Goal: Task Accomplishment & Management: Use online tool/utility

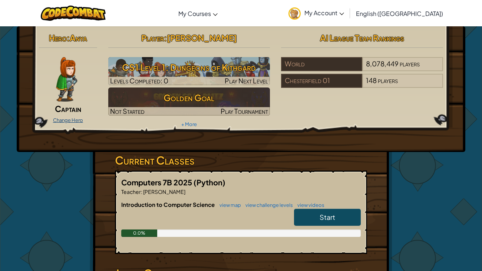
click at [65, 121] on link "Change Hero" at bounding box center [68, 120] width 30 height 6
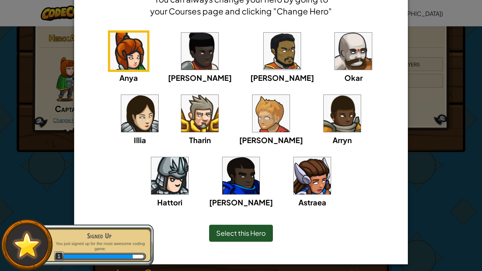
scroll to position [44, 0]
click at [253, 120] on img at bounding box center [271, 113] width 37 height 37
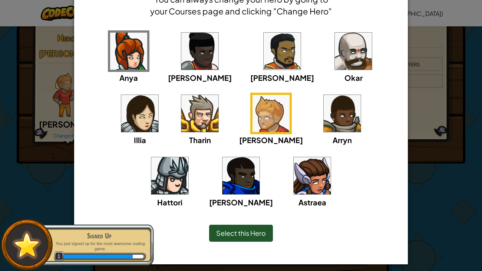
click at [106, 155] on div "Anya [PERSON_NAME] [PERSON_NAME] [PERSON_NAME] Arryn [PERSON_NAME]" at bounding box center [241, 123] width 311 height 187
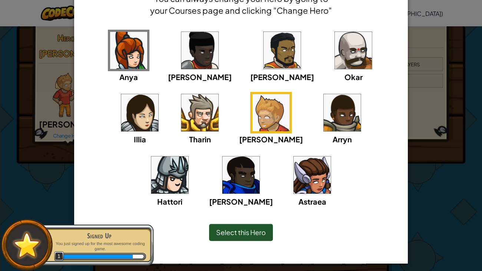
scroll to position [48, 0]
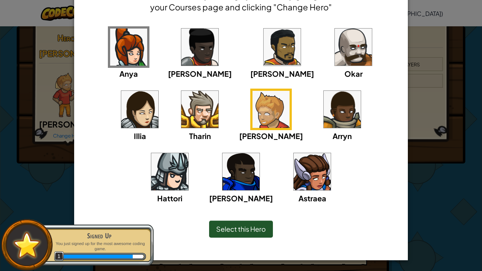
click at [263, 232] on span "Select this Hero" at bounding box center [241, 229] width 50 height 9
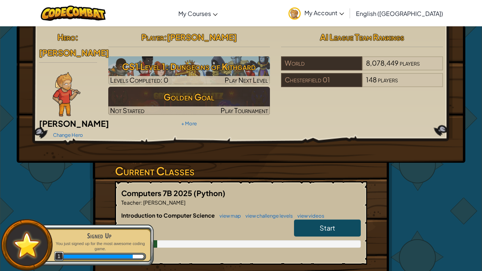
scroll to position [2, 0]
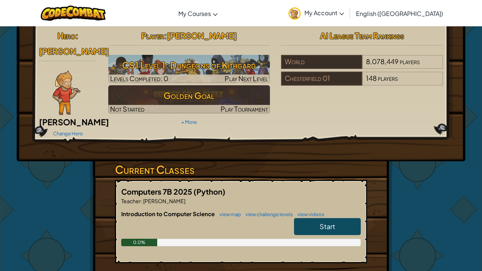
click at [58, 130] on div "Hero : [PERSON_NAME] Change Hero Player : [PERSON_NAME] CS1 Level 1: Dungeons o…" at bounding box center [241, 92] width 449 height 137
click at [65, 131] on link "Change Hero" at bounding box center [68, 134] width 30 height 6
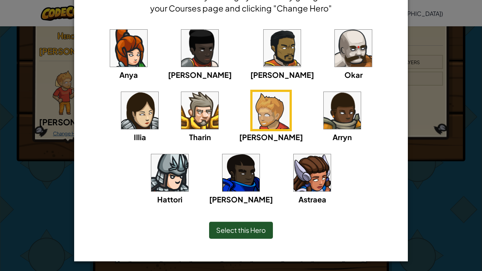
scroll to position [46, 0]
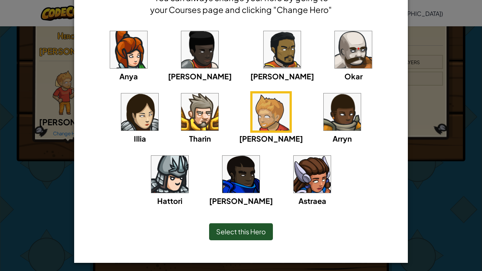
click at [324, 126] on div "Anya [PERSON_NAME] [PERSON_NAME] [PERSON_NAME] Arryn [PERSON_NAME]" at bounding box center [241, 122] width 311 height 187
click at [327, 122] on div "Anya [PERSON_NAME] [PERSON_NAME] [PERSON_NAME] Arryn [PERSON_NAME]" at bounding box center [241, 122] width 311 height 187
click at [328, 121] on div "Anya [PERSON_NAME] [PERSON_NAME] [PERSON_NAME] Arryn [PERSON_NAME]" at bounding box center [241, 122] width 311 height 187
click at [188, 156] on img at bounding box center [169, 174] width 37 height 37
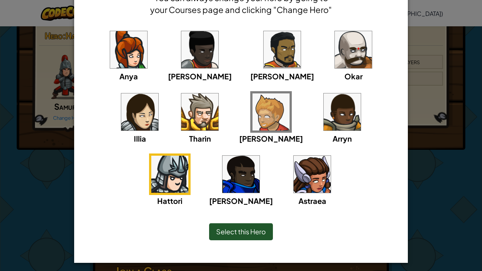
click at [256, 227] on span "Select this Hero" at bounding box center [241, 231] width 50 height 9
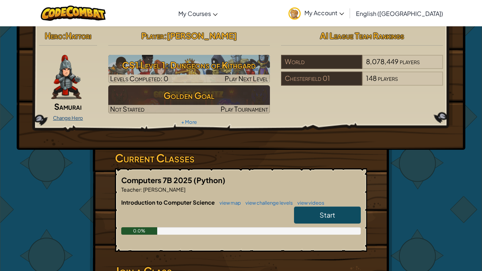
click at [66, 118] on link "Change Hero" at bounding box center [68, 118] width 30 height 6
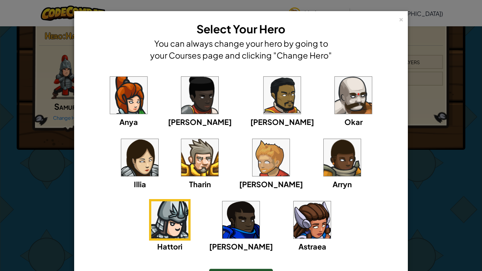
click at [181, 158] on img at bounding box center [199, 157] width 37 height 37
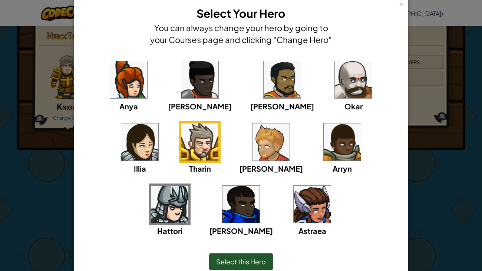
scroll to position [16, 0]
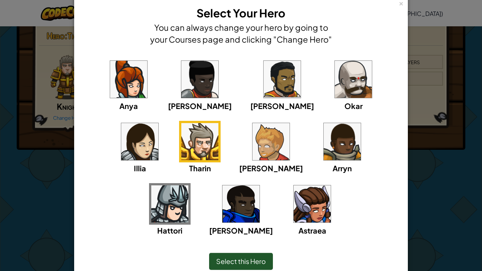
click at [257, 261] on span "Select this Hero" at bounding box center [241, 261] width 50 height 9
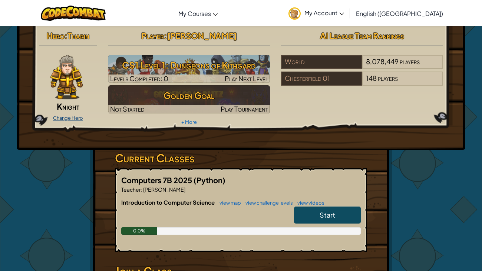
click at [60, 116] on link "Change Hero" at bounding box center [68, 118] width 30 height 6
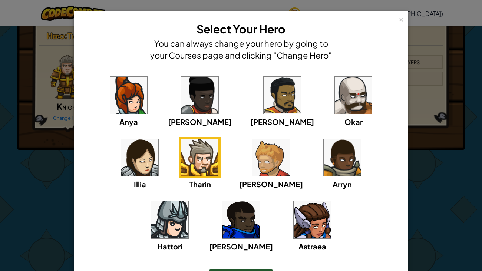
click at [123, 95] on img at bounding box center [128, 95] width 37 height 37
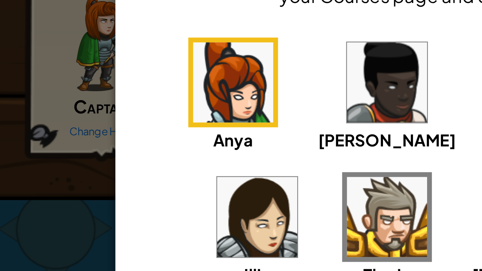
scroll to position [2, 0]
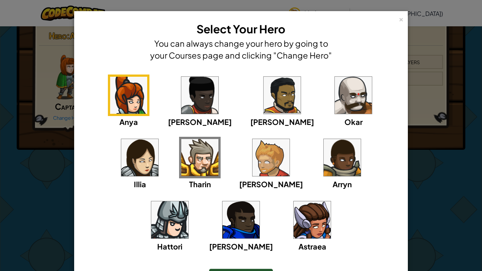
click at [186, 105] on img at bounding box center [199, 95] width 37 height 37
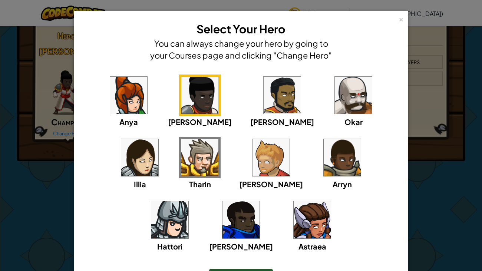
click at [253, 153] on img at bounding box center [271, 157] width 37 height 37
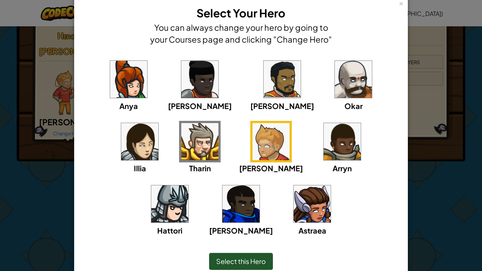
scroll to position [16, 0]
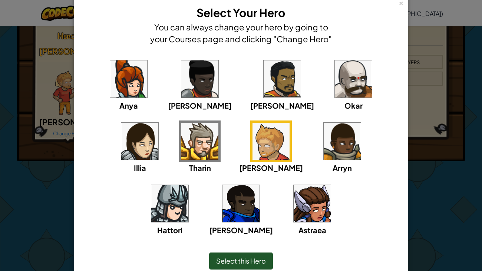
click at [264, 96] on img at bounding box center [282, 78] width 37 height 37
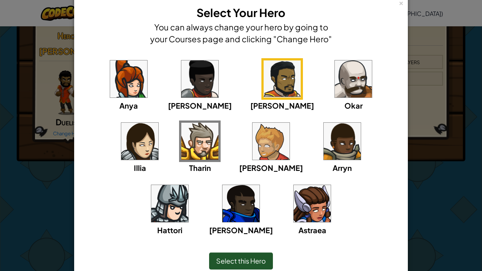
click at [253, 135] on img at bounding box center [271, 141] width 37 height 37
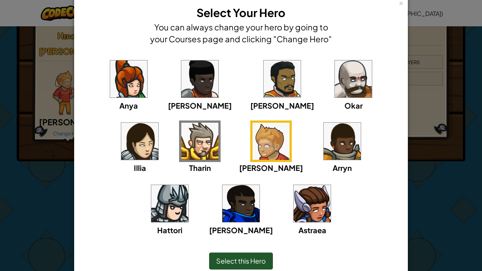
click at [247, 256] on div "Select this Hero" at bounding box center [241, 261] width 64 height 17
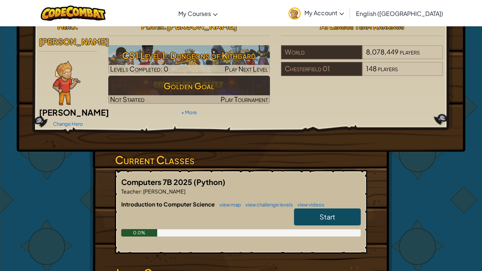
scroll to position [0, 0]
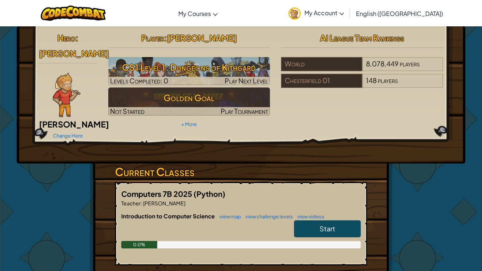
click at [348, 23] on link "My Account" at bounding box center [316, 12] width 63 height 23
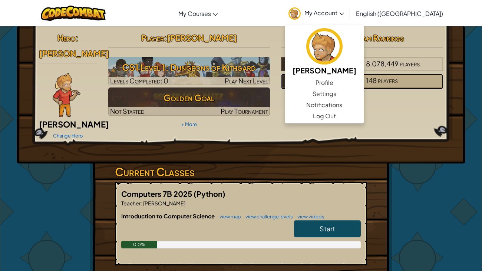
click at [439, 77] on div "148 players" at bounding box center [403, 81] width 81 height 14
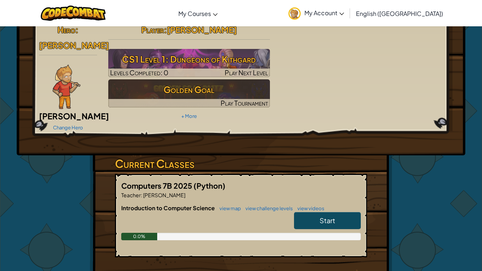
scroll to position [9, 0]
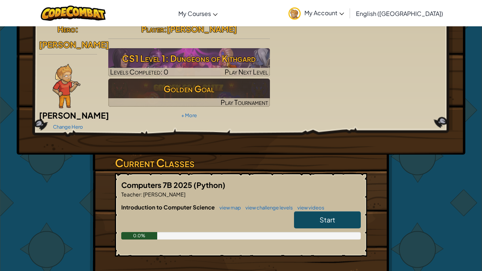
click at [47, 181] on div "Hero : [PERSON_NAME] Change Hero Player : [PERSON_NAME] CS1 Level 1: Dungeons o…" at bounding box center [241, 190] width 434 height 347
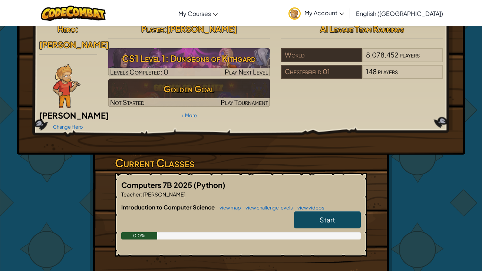
scroll to position [0, 0]
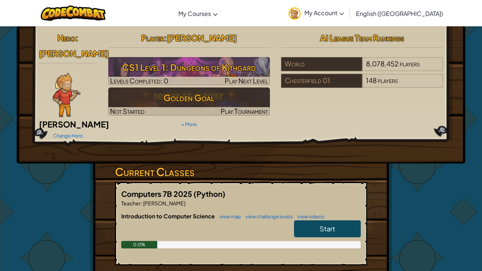
click at [357, 220] on link "Start" at bounding box center [327, 228] width 67 height 17
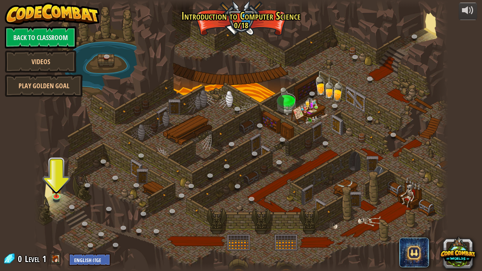
click at [365, 239] on div at bounding box center [241, 135] width 415 height 271
click at [353, 87] on div at bounding box center [241, 135] width 415 height 271
click at [468, 15] on div at bounding box center [468, 10] width 12 height 12
click at [46, 218] on div at bounding box center [241, 135] width 415 height 271
click at [50, 167] on div at bounding box center [241, 135] width 415 height 271
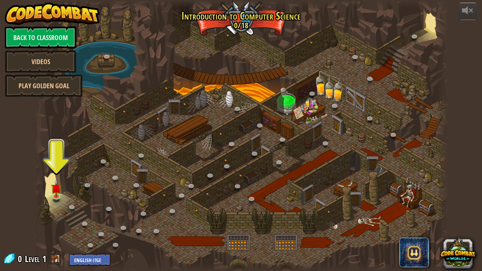
click at [59, 170] on div at bounding box center [241, 135] width 415 height 271
click at [57, 191] on img at bounding box center [56, 184] width 10 height 24
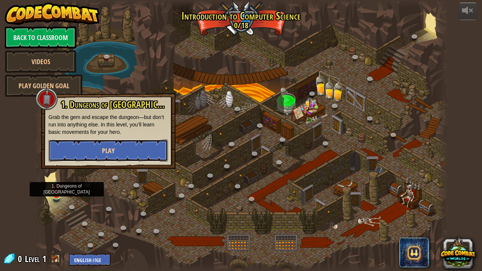
click at [78, 160] on button "Play" at bounding box center [108, 151] width 119 height 22
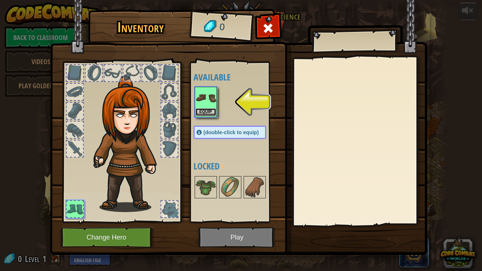
click at [209, 114] on button "Equip" at bounding box center [206, 112] width 21 height 8
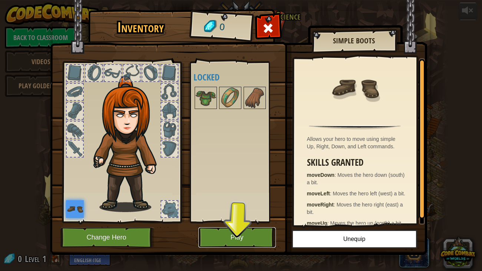
click at [226, 240] on button "Play" at bounding box center [238, 237] width 78 height 20
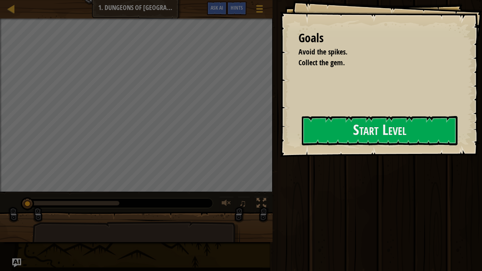
click at [421, 252] on div "Run Submit Done" at bounding box center [376, 134] width 212 height 268
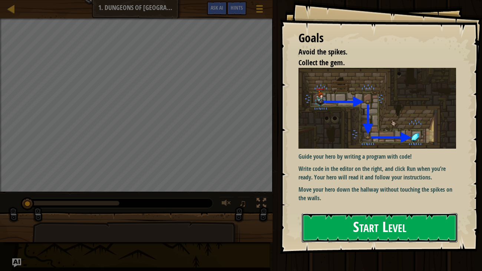
click at [440, 237] on button "Start Level" at bounding box center [380, 227] width 156 height 29
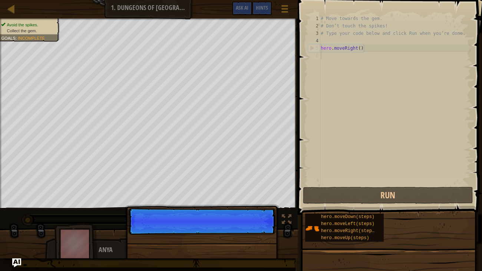
click at [256, 229] on p "Skip (esc) Continue" at bounding box center [201, 221] width 147 height 27
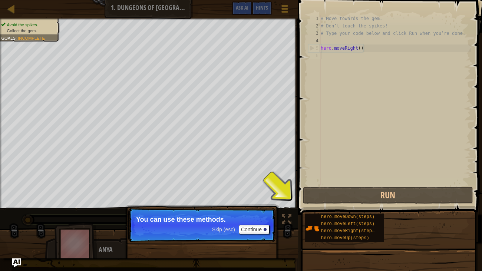
scroll to position [3, 0]
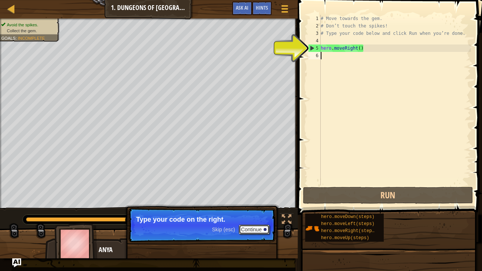
click at [259, 232] on button "Continue" at bounding box center [254, 230] width 31 height 10
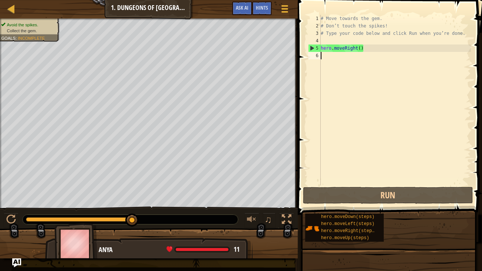
click at [380, 76] on div "# Move towards the gem. # Don’t touch the spikes! # Type your code below and cl…" at bounding box center [395, 108] width 152 height 186
click at [346, 58] on div "# Move towards the gem. # Don’t touch the spikes! # Type your code below and cl…" at bounding box center [395, 108] width 152 height 186
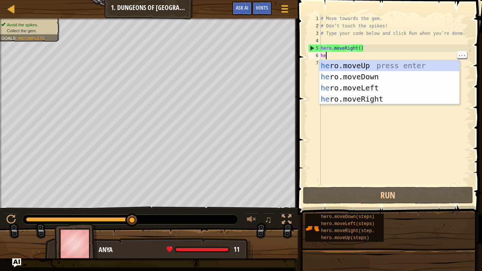
type textarea "her"
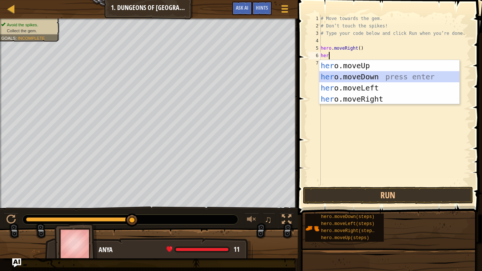
click at [352, 76] on div "her o.moveUp press enter her o.moveDown press enter her o.moveLeft press enter …" at bounding box center [389, 93] width 140 height 67
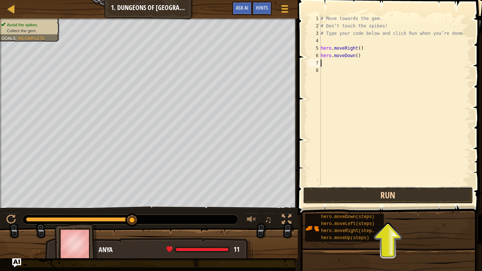
click at [351, 197] on button "Run" at bounding box center [388, 195] width 170 height 17
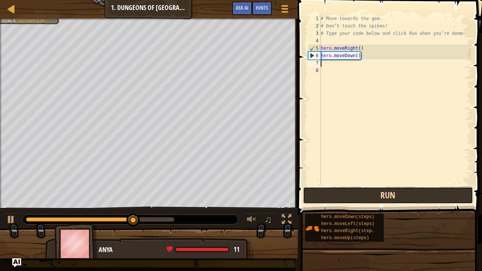
click at [352, 197] on button "Run" at bounding box center [388, 195] width 170 height 17
click at [367, 199] on button "Run" at bounding box center [388, 195] width 170 height 17
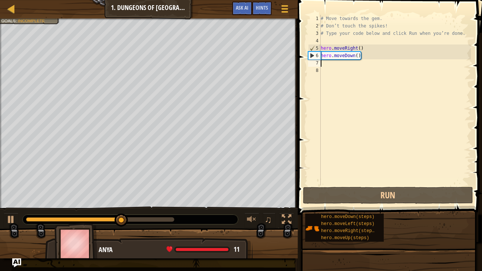
click at [354, 65] on div "# Move towards the gem. # Don’t touch the spikes! # Type your code below and cl…" at bounding box center [395, 108] width 152 height 186
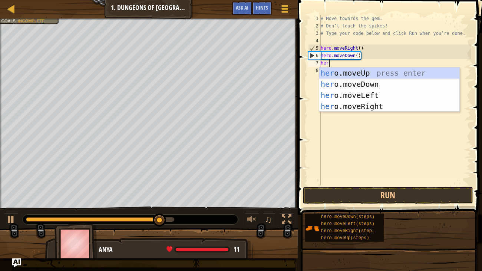
type textarea "hero"
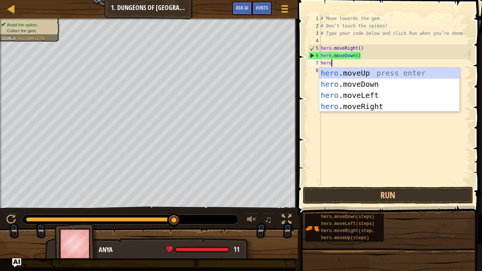
click at [394, 105] on div "hero .moveUp press enter hero .moveDown press enter hero .moveLeft press enter …" at bounding box center [389, 101] width 140 height 67
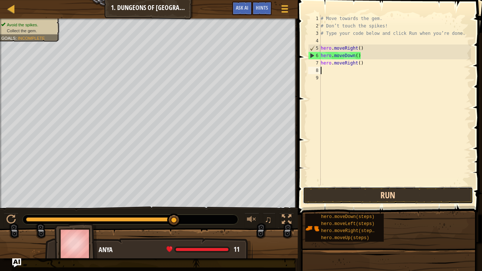
click at [423, 197] on button "Run" at bounding box center [388, 195] width 170 height 17
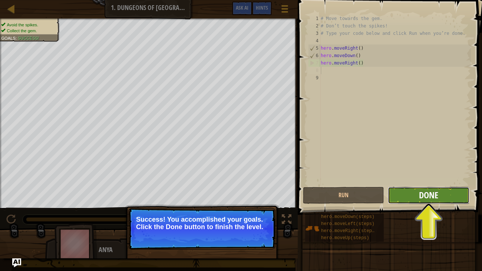
click at [437, 197] on span "Done" at bounding box center [428, 195] width 19 height 12
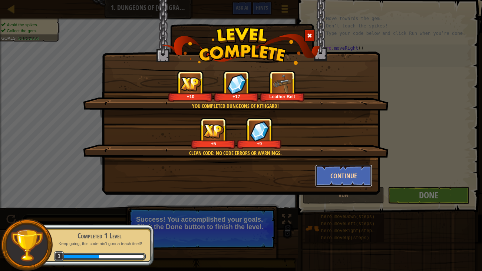
click at [360, 183] on button "Continue" at bounding box center [344, 176] width 58 height 22
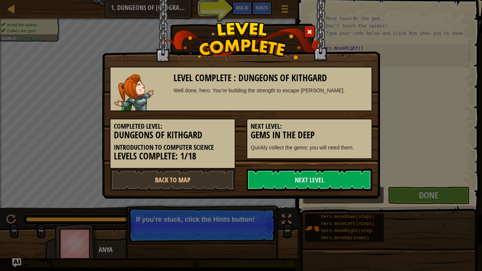
click at [438, 239] on div "Level Complete : Dungeons of Kithgard Well done, hero. You’re building the stre…" at bounding box center [241, 135] width 482 height 271
click at [345, 185] on link "Next Level" at bounding box center [310, 180] width 126 height 22
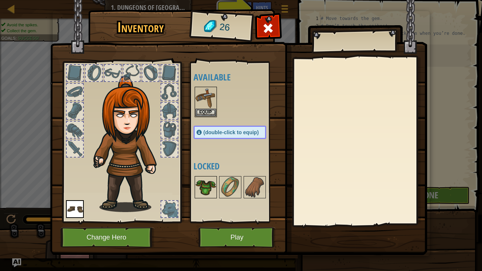
click at [207, 188] on img at bounding box center [206, 187] width 21 height 21
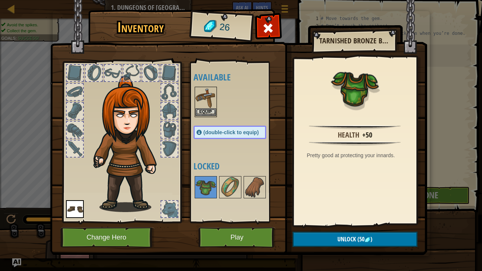
click at [203, 99] on img at bounding box center [206, 98] width 21 height 21
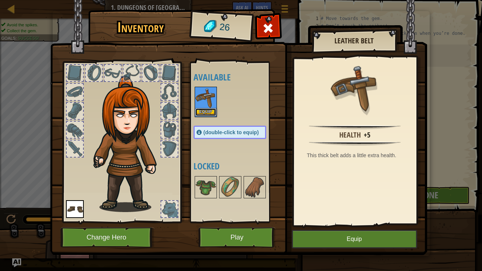
click at [207, 114] on button "Equip" at bounding box center [206, 112] width 21 height 8
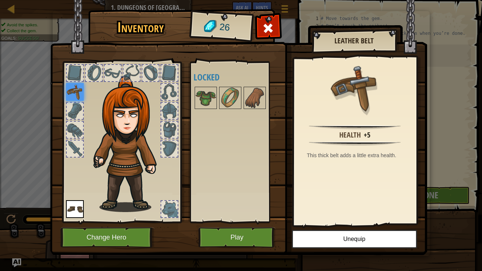
click at [249, 187] on div "Available Equip Equip (double-click to equip) Locked" at bounding box center [238, 142] width 88 height 155
click at [248, 235] on button "Play" at bounding box center [238, 237] width 78 height 20
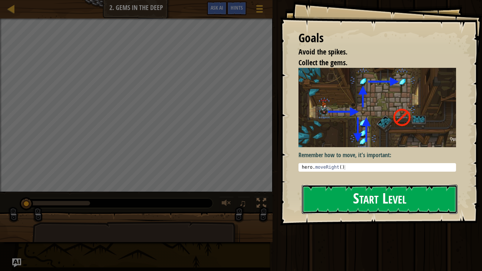
click at [371, 189] on button "Start Level" at bounding box center [380, 199] width 156 height 29
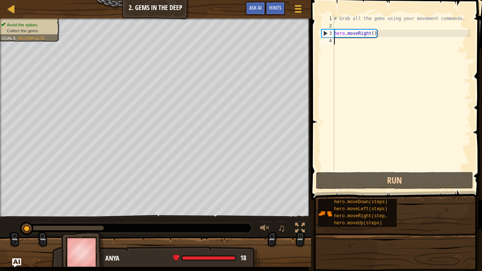
click at [358, 54] on div "# Grab all the gems using your movement commands. hero . moveRight ( )" at bounding box center [421, 100] width 177 height 171
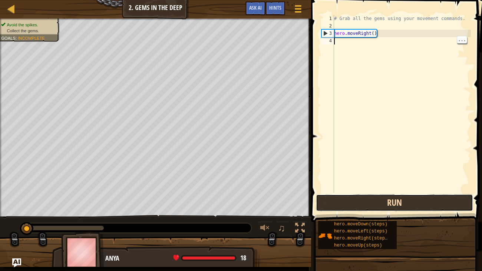
click at [425, 200] on button "Run" at bounding box center [394, 202] width 157 height 17
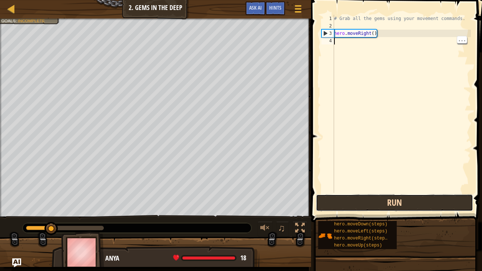
click at [436, 203] on button "Run" at bounding box center [394, 202] width 157 height 17
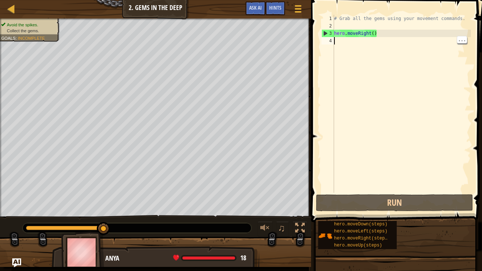
click at [379, 45] on div "# Grab all the gems using your movement commands. hero . moveRight ( )" at bounding box center [402, 111] width 138 height 193
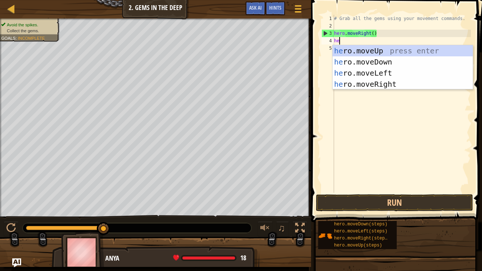
type textarea "her"
click at [409, 62] on div "her o.moveUp press enter her o.moveDown press enter her o.moveLeft press enter …" at bounding box center [403, 78] width 140 height 67
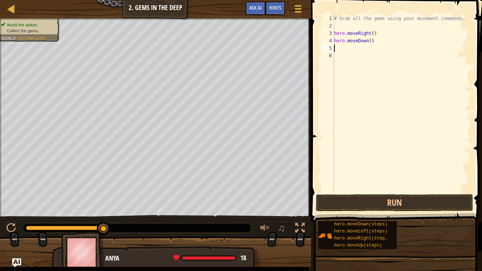
click at [361, 60] on div "# Grab all the gems using your movement commands. hero . moveRight ( ) hero . m…" at bounding box center [402, 111] width 138 height 193
click at [367, 50] on div "# Grab all the gems using your movement commands. hero . moveRight ( ) hero . m…" at bounding box center [402, 111] width 138 height 193
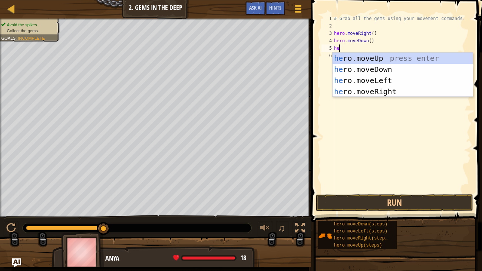
type textarea "her"
click at [411, 57] on div "her o.moveUp press enter her o.moveDown press enter her o.moveLeft press enter …" at bounding box center [403, 86] width 140 height 67
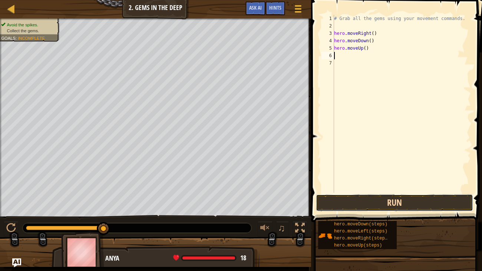
click at [430, 204] on button "Run" at bounding box center [394, 202] width 157 height 17
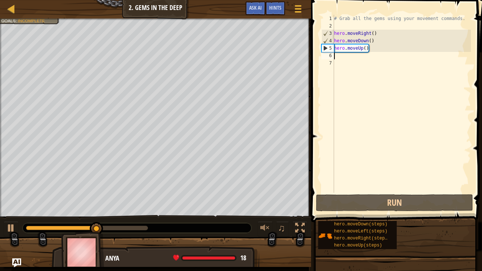
click at [378, 58] on div "# Grab all the gems using your movement commands. hero . moveRight ( ) hero . m…" at bounding box center [402, 111] width 138 height 193
type textarea "u"
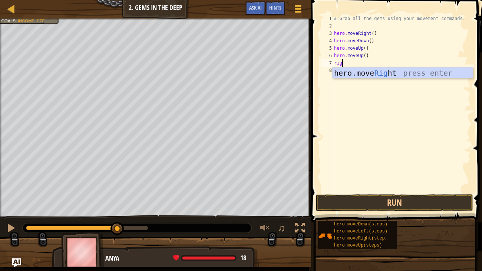
type textarea "righ"
click at [429, 77] on div "hero.move Righ t press enter" at bounding box center [403, 84] width 140 height 33
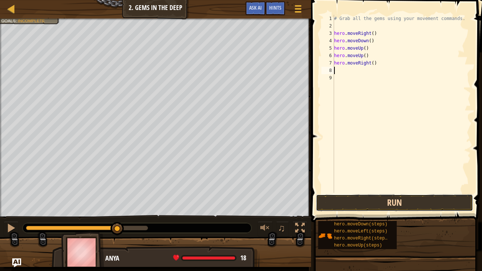
click at [429, 199] on button "Run" at bounding box center [394, 202] width 157 height 17
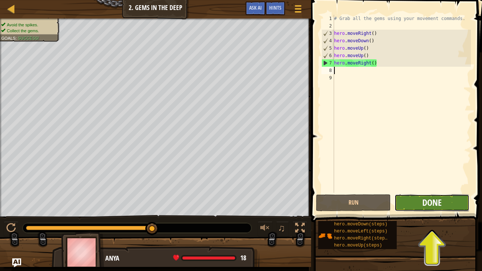
click at [436, 204] on span "Done" at bounding box center [432, 203] width 19 height 12
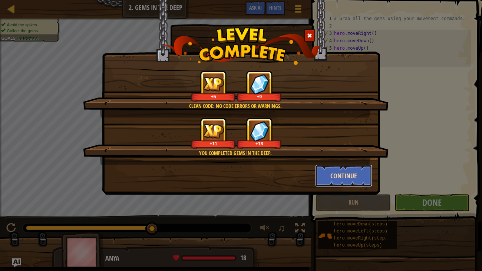
click at [354, 178] on button "Continue" at bounding box center [344, 176] width 58 height 22
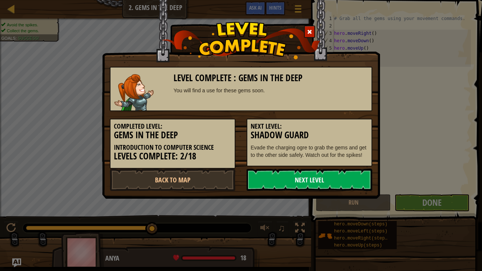
click at [348, 181] on link "Next Level" at bounding box center [310, 180] width 126 height 22
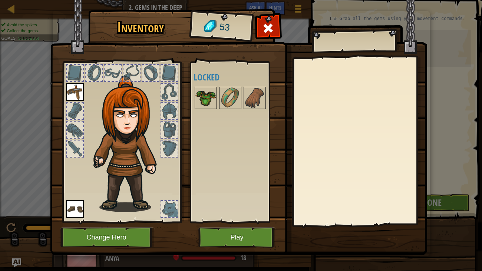
click at [202, 96] on img at bounding box center [206, 98] width 21 height 21
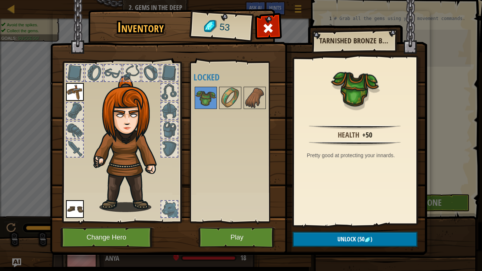
click at [277, 131] on div "Available Equip Equip (double-click to equip) Locked" at bounding box center [238, 142] width 88 height 155
click at [223, 98] on img at bounding box center [230, 98] width 21 height 21
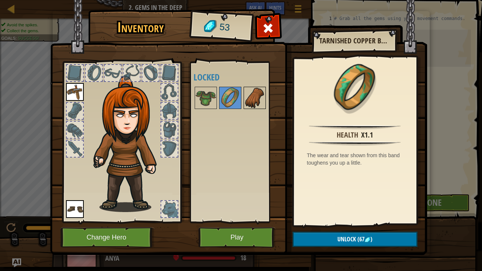
click at [246, 99] on img at bounding box center [255, 98] width 21 height 21
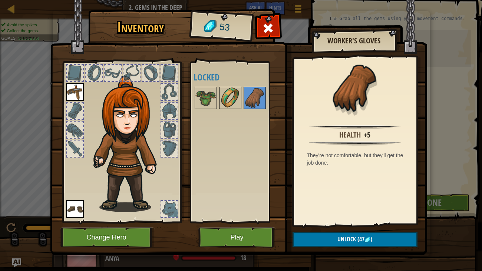
click at [229, 97] on img at bounding box center [230, 98] width 21 height 21
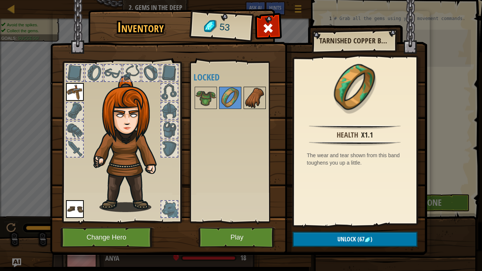
click at [258, 104] on img at bounding box center [255, 98] width 21 height 21
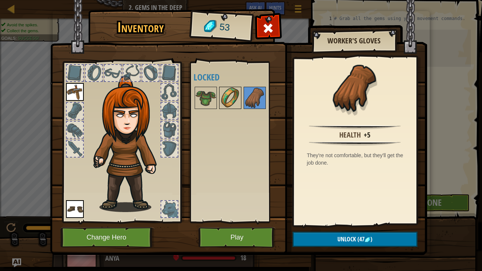
click at [223, 102] on img at bounding box center [230, 98] width 21 height 21
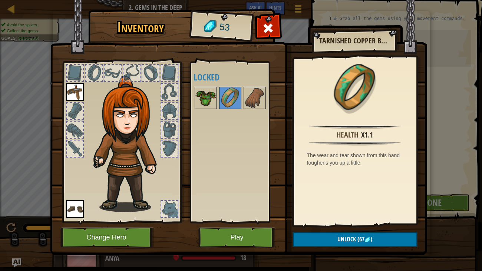
click at [204, 104] on img at bounding box center [206, 98] width 21 height 21
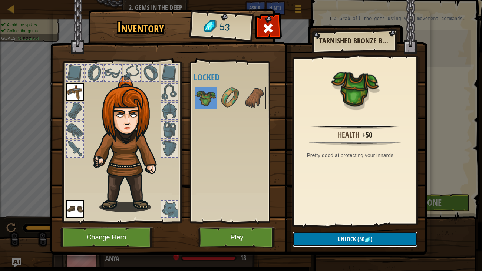
click at [390, 244] on button "Unlock (50 )" at bounding box center [355, 239] width 125 height 15
click at [401, 240] on button "Confirm" at bounding box center [355, 239] width 125 height 15
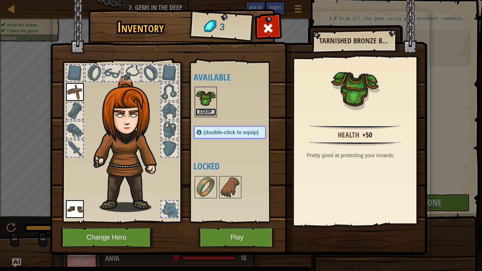
click at [207, 113] on button "Equip" at bounding box center [206, 112] width 21 height 8
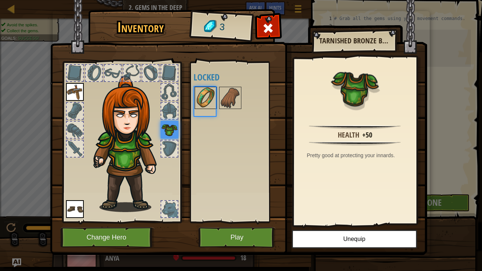
click at [207, 107] on img at bounding box center [206, 98] width 21 height 21
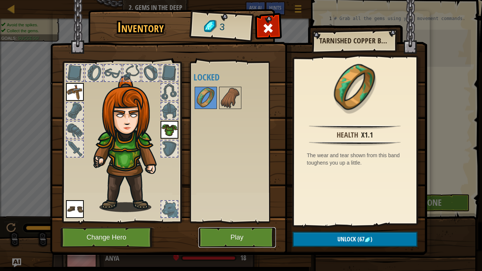
click at [244, 232] on button "Play" at bounding box center [238, 237] width 78 height 20
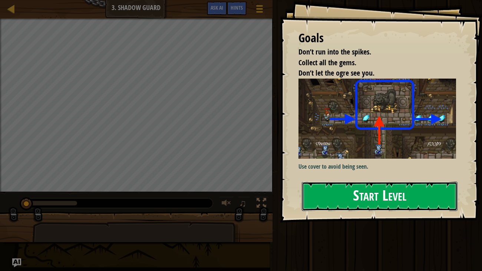
click at [429, 194] on button "Start Level" at bounding box center [380, 196] width 156 height 29
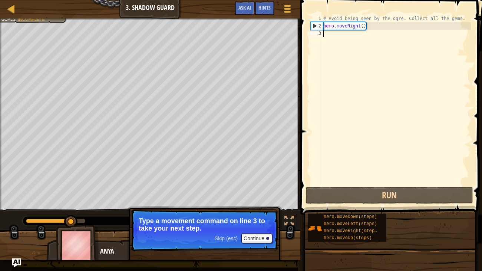
click at [380, 47] on div "# Avoid being seen by the ogre. Collect all the gems. hero . moveRight ( )" at bounding box center [396, 108] width 149 height 186
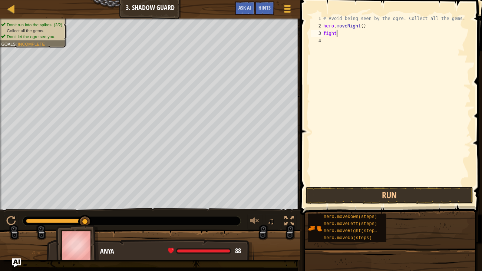
scroll to position [3, 0]
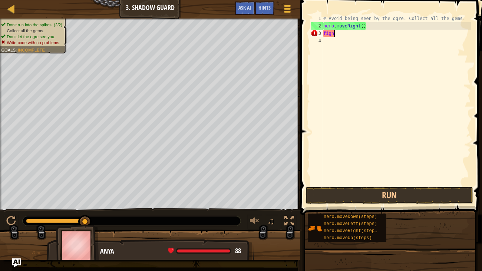
type textarea "f"
type textarea "up"
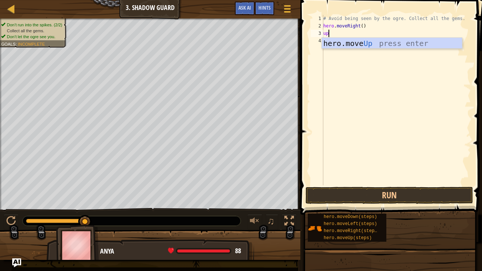
click at [398, 45] on div "hero.move Up press enter" at bounding box center [392, 54] width 140 height 33
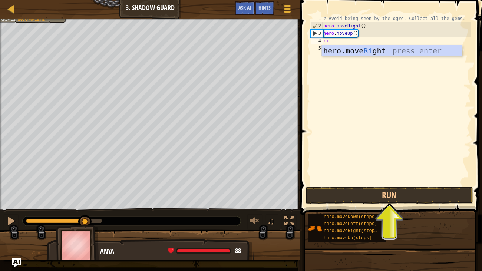
type textarea "right"
click at [411, 55] on div "hero.move Right press enter" at bounding box center [392, 61] width 140 height 33
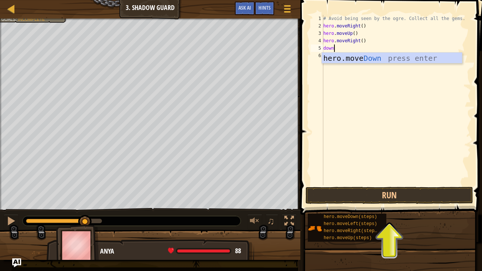
scroll to position [3, 0]
click at [419, 0] on body "Map Introduction to Computer Science 3. Shadow Guard Game Menu Done Hints Ask A…" at bounding box center [241, 0] width 482 height 0
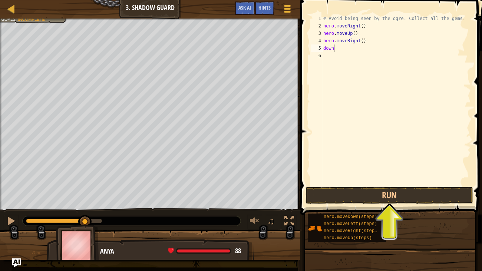
click at [365, 51] on div "# Avoid being seen by the ogre. Collect all the gems. hero . moveRight ( ) hero…" at bounding box center [396, 108] width 149 height 186
type textarea "d"
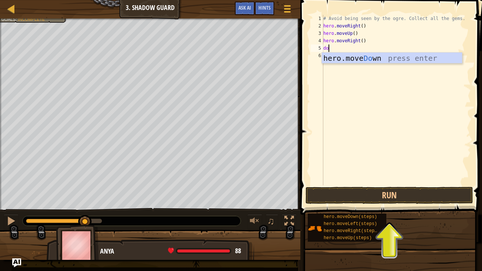
type textarea "down"
click at [427, 58] on div "hero.move Down press enter" at bounding box center [392, 69] width 140 height 33
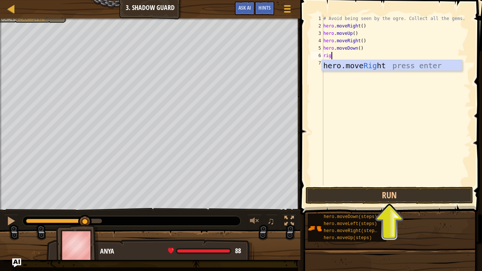
type textarea "right"
click at [411, 64] on div "hero.move Right press enter" at bounding box center [392, 76] width 140 height 33
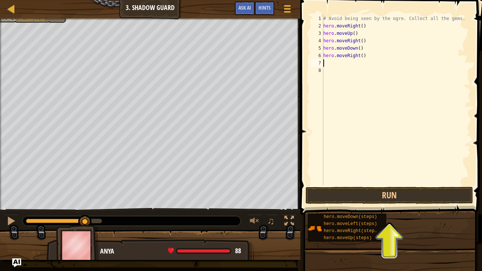
scroll to position [3, 0]
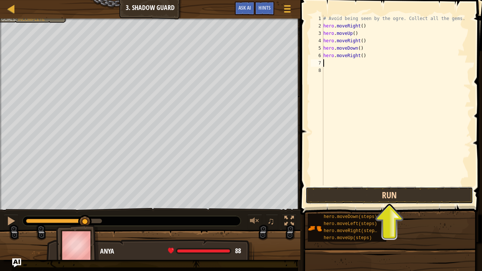
click at [411, 190] on button "Run" at bounding box center [390, 195] width 168 height 17
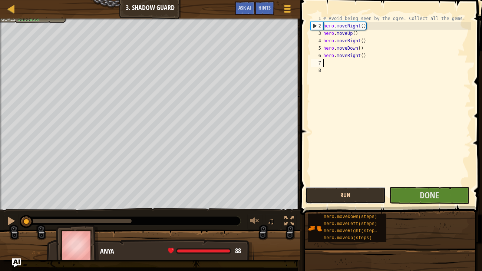
click at [373, 197] on button "Run" at bounding box center [346, 195] width 80 height 17
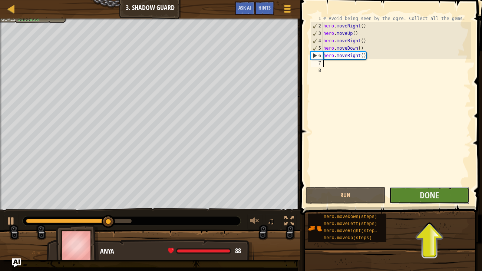
click at [453, 197] on button "Done" at bounding box center [430, 195] width 80 height 17
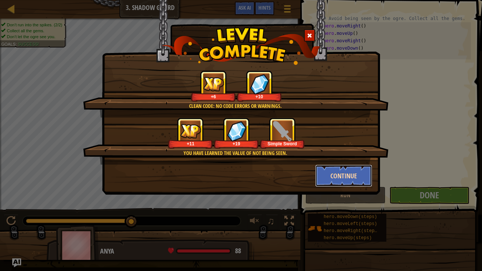
click at [351, 170] on button "Continue" at bounding box center [344, 176] width 58 height 22
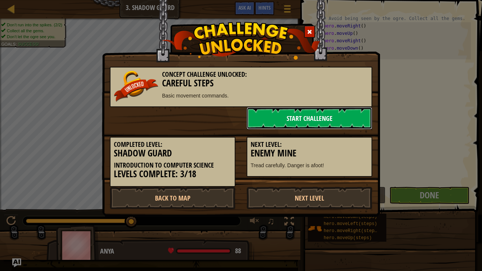
click at [351, 119] on link "Start Challenge" at bounding box center [310, 118] width 126 height 22
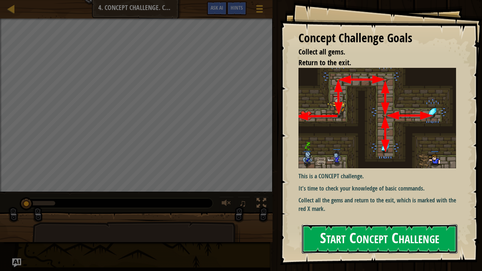
click at [407, 243] on button "Start Concept Challenge" at bounding box center [380, 238] width 156 height 29
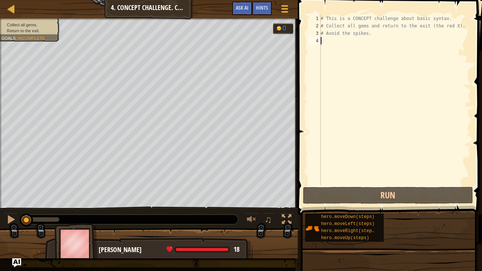
click at [431, 236] on div "hero.moveDown(steps) hero.moveLeft(steps) hero.moveRight(steps) hero.moveUp(ste…" at bounding box center [391, 227] width 172 height 29
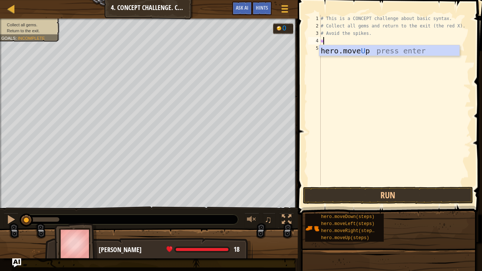
scroll to position [3, 0]
type textarea "up"
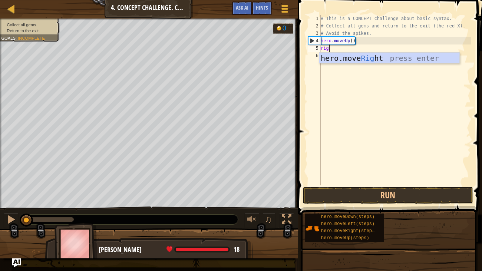
type textarea "righ"
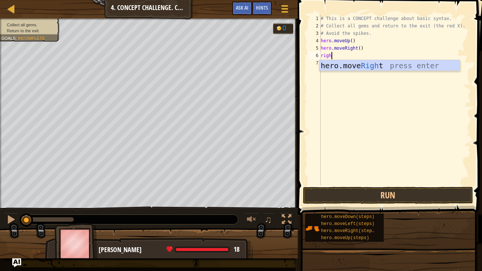
type textarea "right"
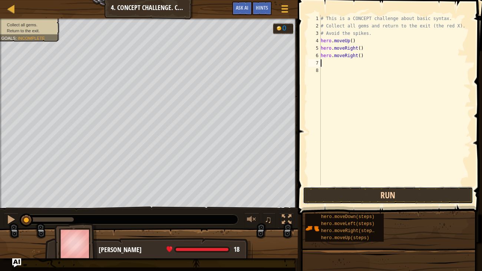
click at [424, 195] on button "Run" at bounding box center [388, 195] width 170 height 17
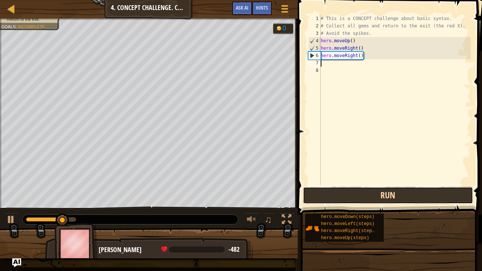
click at [406, 194] on button "Run" at bounding box center [388, 195] width 170 height 17
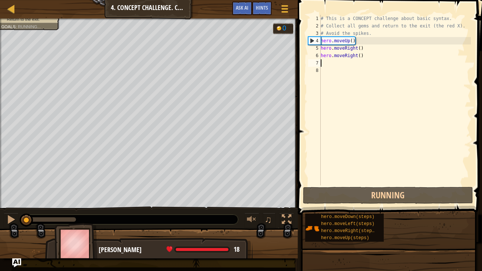
click at [387, 54] on div "# This is a CONCEPT challenge about basic syntax. # Collect all gems and return…" at bounding box center [395, 108] width 152 height 186
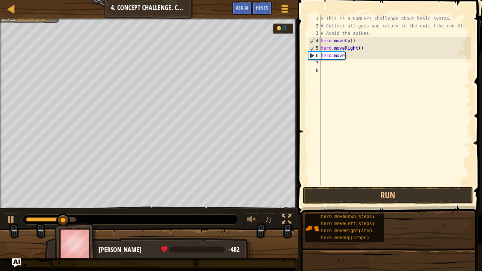
type textarea "hero.moved"
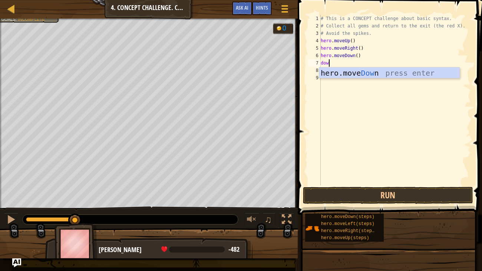
type textarea "down"
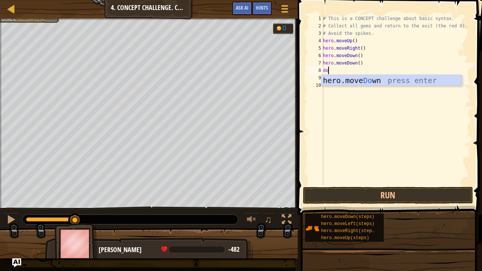
type textarea "down"
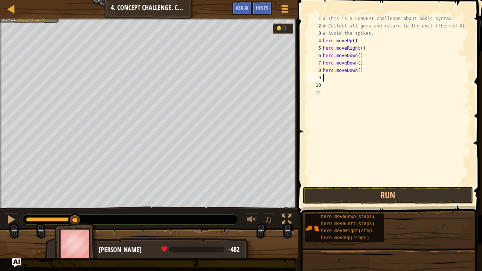
type textarea "up"
click at [424, 196] on button "Run" at bounding box center [388, 195] width 170 height 17
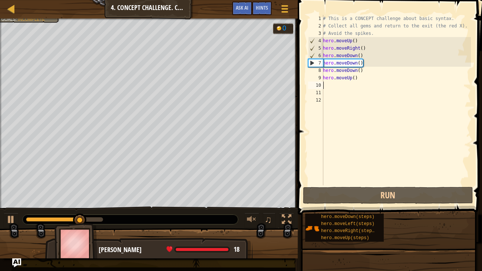
click at [413, 183] on div "# This is a CONCEPT challenge about basic syntax. # Collect all gems and return…" at bounding box center [397, 108] width 150 height 186
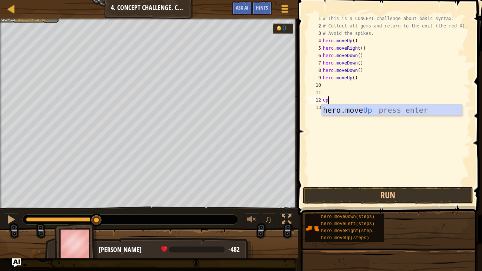
type textarea "u"
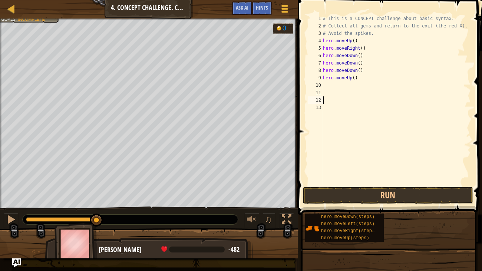
click at [358, 71] on div "# This is a CONCEPT challenge about basic syntax. # Collect all gems and return…" at bounding box center [397, 108] width 150 height 186
type textarea "("
type textarea "hero.moveUp()"
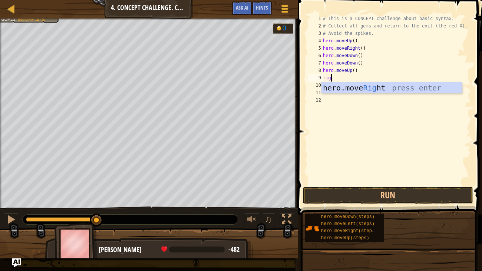
type textarea "righ"
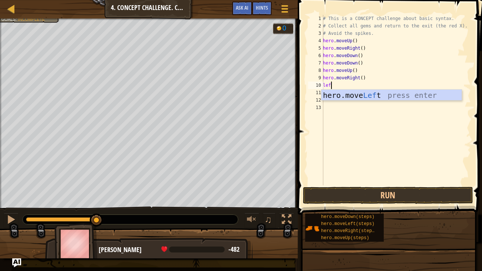
type textarea "left"
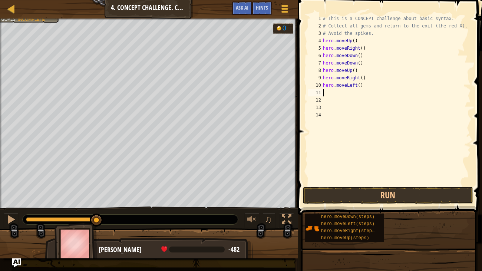
click at [438, 194] on button "Run" at bounding box center [388, 195] width 170 height 17
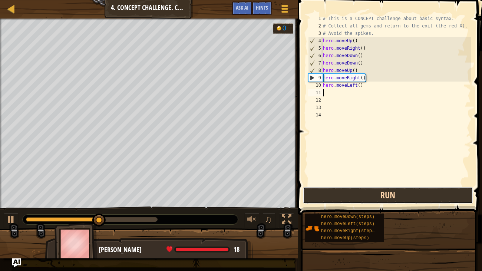
click at [431, 202] on button "Run" at bounding box center [388, 195] width 170 height 17
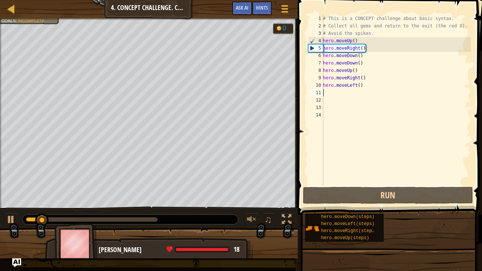
click at [372, 93] on div "# This is a CONCEPT challenge about basic syntax. # Collect all gems and return…" at bounding box center [397, 108] width 150 height 186
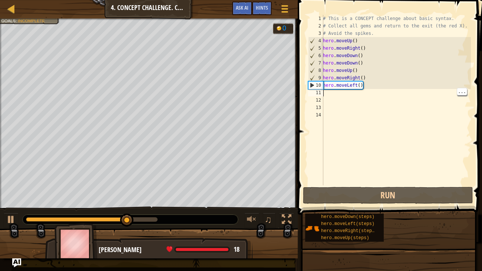
type textarea "up"
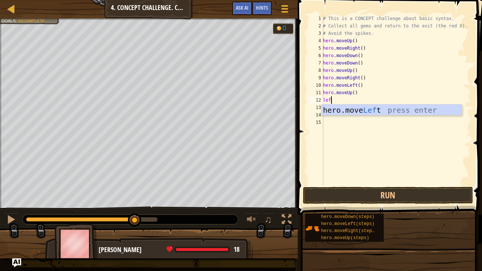
type textarea "left"
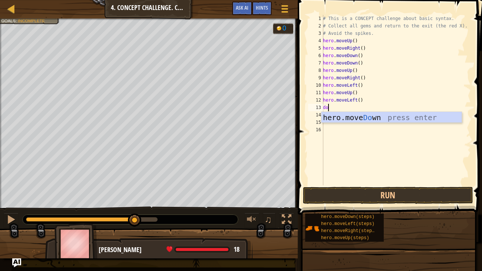
type textarea "down"
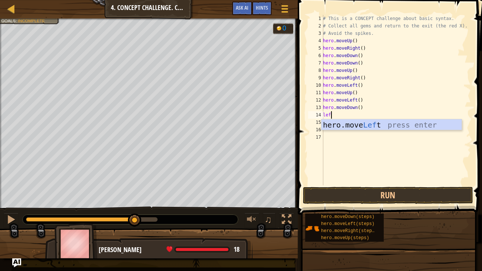
type textarea "left"
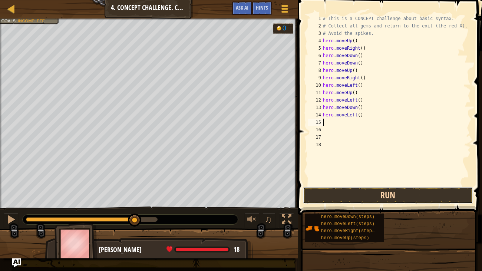
click at [419, 188] on button "Run" at bounding box center [388, 195] width 170 height 17
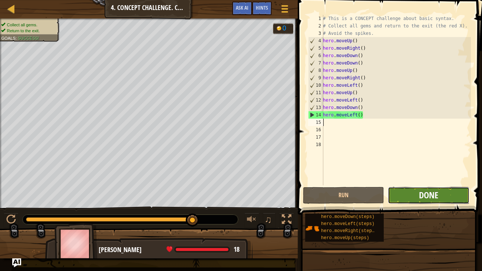
click at [425, 193] on span "Done" at bounding box center [428, 195] width 19 height 12
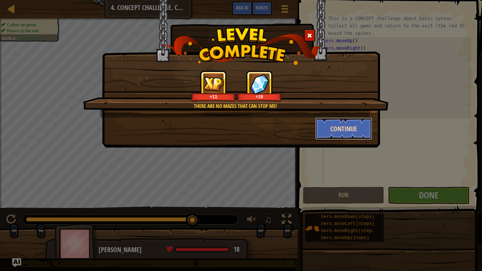
click at [342, 129] on button "Continue" at bounding box center [344, 129] width 58 height 22
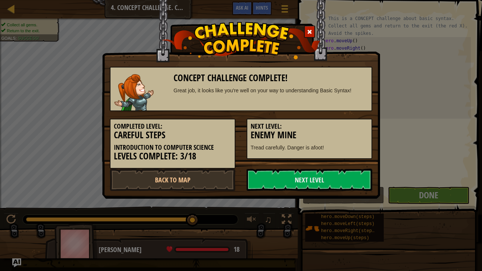
click at [332, 129] on h5 "Next Level:" at bounding box center [310, 126] width 118 height 7
click at [345, 180] on link "Next Level" at bounding box center [310, 180] width 126 height 22
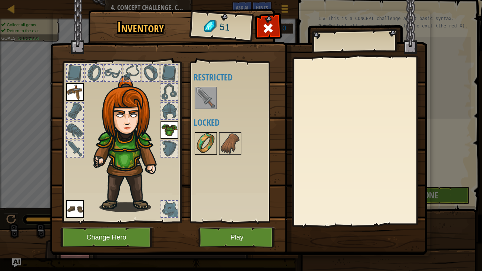
click at [205, 153] on img at bounding box center [206, 143] width 21 height 21
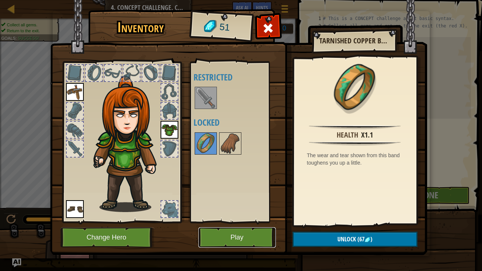
click at [252, 236] on button "Play" at bounding box center [238, 237] width 78 height 20
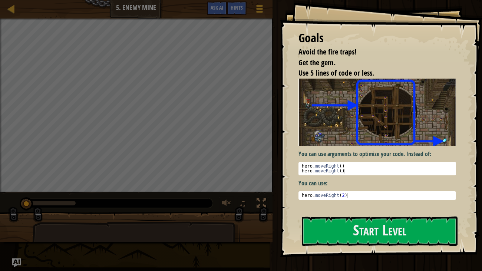
click at [251, 211] on div "♫" at bounding box center [242, 204] width 53 height 15
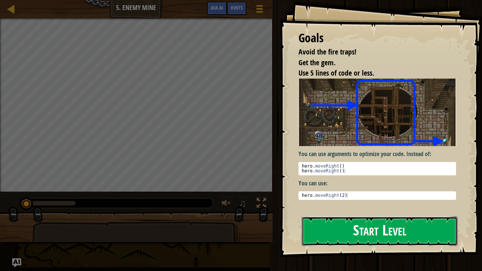
click at [348, 232] on button "Start Level" at bounding box center [380, 231] width 156 height 29
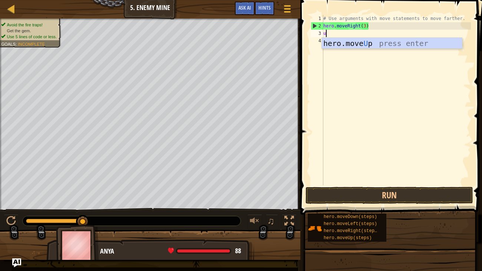
scroll to position [3, 0]
type textarea "up"
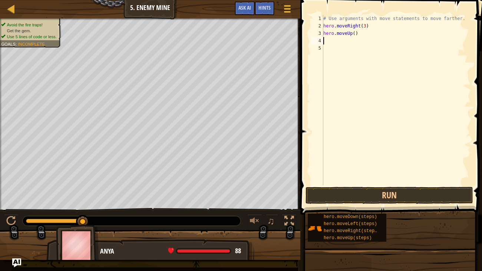
type textarea "hero.moveUp()"
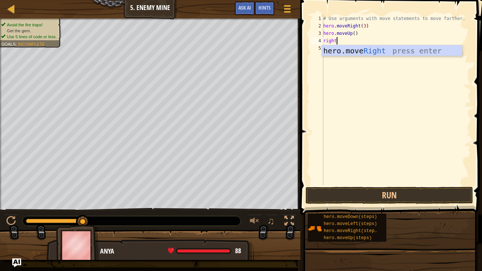
type textarea "right"
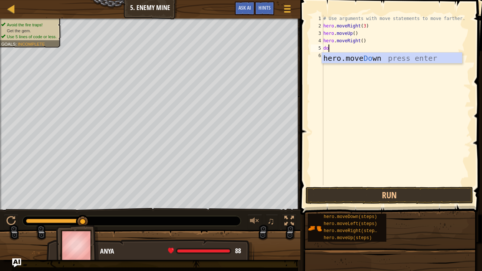
type textarea "down"
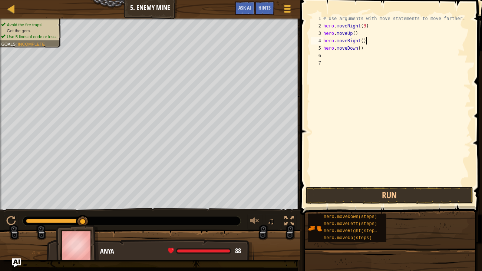
type textarea "hero.moveDown()"
type textarea "hero.moveDown(2)"
click at [431, 191] on button "Run" at bounding box center [390, 195] width 168 height 17
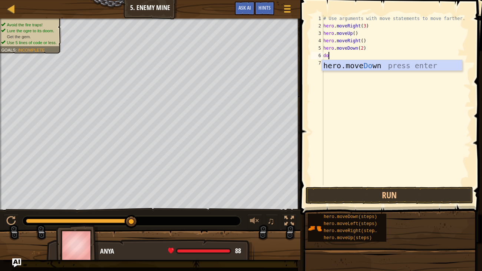
type textarea "d"
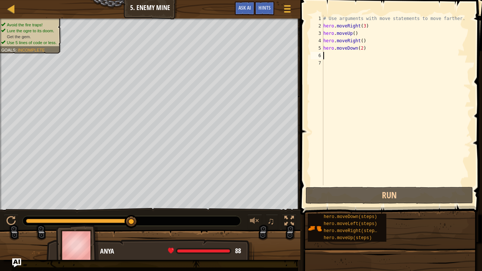
click at [364, 51] on div "# Use arguments with move statements to move farther. hero . moveRight ( 3 ) he…" at bounding box center [396, 108] width 149 height 186
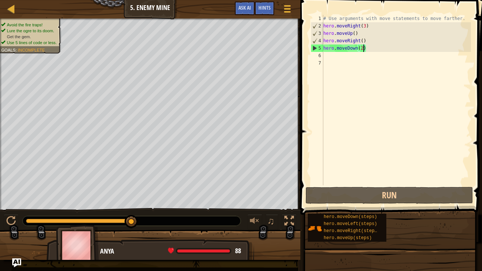
type textarea "hero.moveDown(3)"
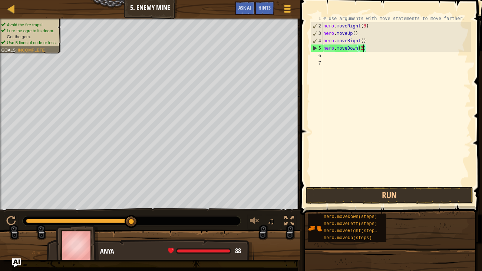
scroll to position [3, 3]
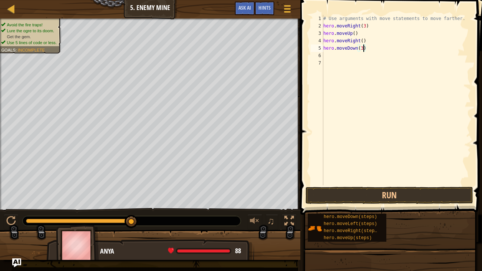
click at [358, 54] on div "# Use arguments with move statements to move farther. hero . moveRight ( 3 ) he…" at bounding box center [396, 108] width 149 height 186
click at [358, 55] on div "# Use arguments with move statements to move farther. hero . moveRight ( 3 ) he…" at bounding box center [396, 108] width 149 height 186
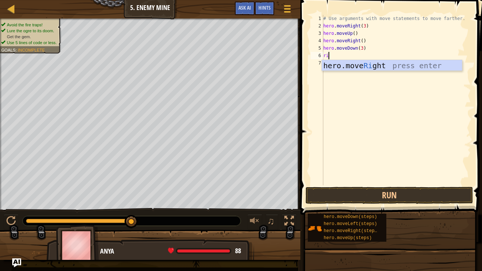
type textarea "right"
click at [424, 69] on div "hero.move Right press enter" at bounding box center [392, 76] width 140 height 33
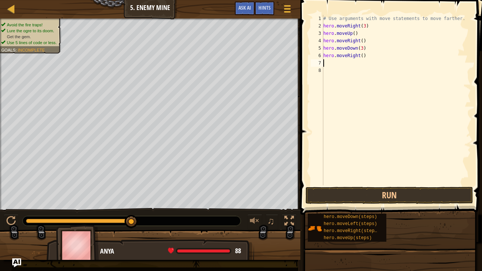
scroll to position [3, 0]
click at [363, 54] on div "# Use arguments with move statements to move farther. hero . moveRight ( 3 ) he…" at bounding box center [396, 108] width 149 height 186
type textarea "hero.moveRight(3)"
click at [436, 198] on button "Run" at bounding box center [390, 195] width 168 height 17
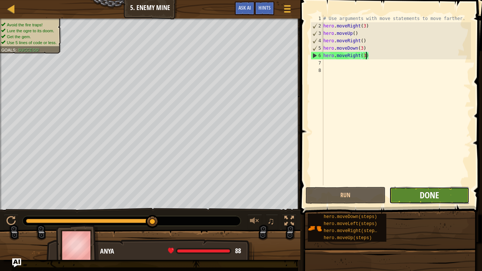
click at [438, 197] on span "Done" at bounding box center [429, 195] width 19 height 12
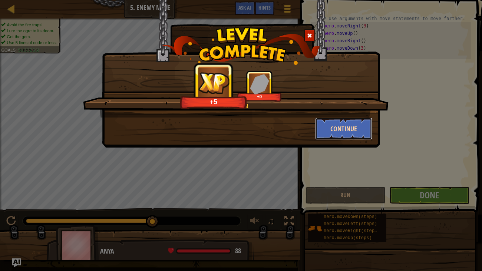
click at [354, 128] on button "Continue" at bounding box center [344, 129] width 58 height 22
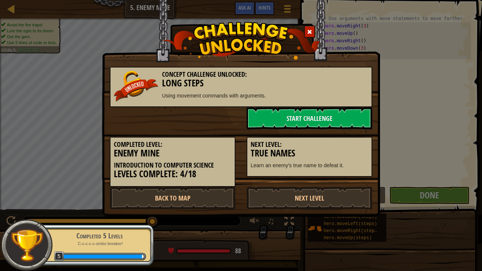
click at [254, 263] on div "Concept Challenge Unlocked: Long Steps Using movement commands with arguments. …" at bounding box center [241, 135] width 482 height 271
click at [353, 122] on link "Start Challenge" at bounding box center [310, 118] width 126 height 22
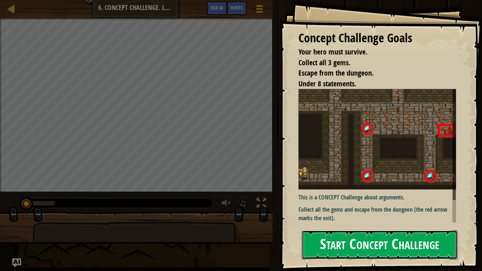
click at [439, 252] on button "Start Concept Challenge" at bounding box center [380, 244] width 156 height 29
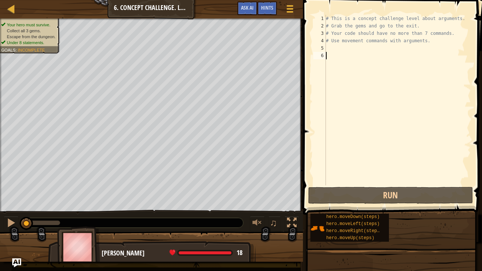
click at [361, 49] on div "# This is a concept challenge level about arguments. # Grab the gems and go to …" at bounding box center [398, 108] width 147 height 186
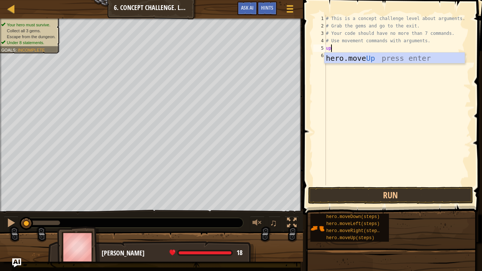
type textarea "u"
type textarea "ri"
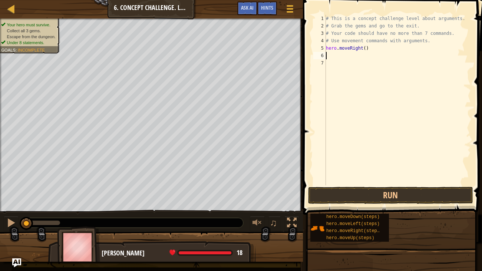
type textarea "up"
click at [358, 57] on div "# This is a concept challenge level about arguments. # Grab the gems and go to …" at bounding box center [398, 108] width 147 height 186
click at [420, 198] on button "Run" at bounding box center [390, 195] width 165 height 17
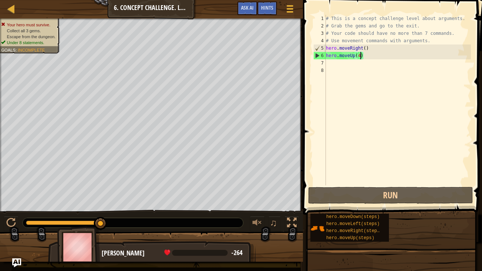
type textarea "hero.moveUp(3)"
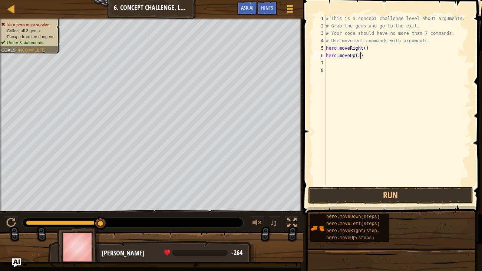
click at [363, 68] on div "# This is a concept challenge level about arguments. # Grab the gems and go to …" at bounding box center [398, 108] width 147 height 186
click at [361, 63] on div "# This is a concept challenge level about arguments. # Grab the gems and go to …" at bounding box center [398, 108] width 147 height 186
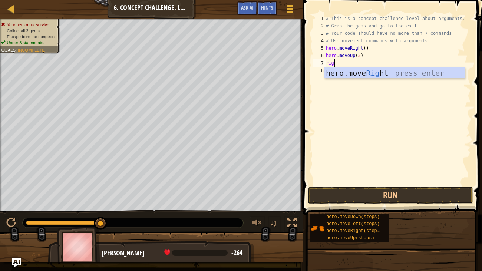
type textarea "right"
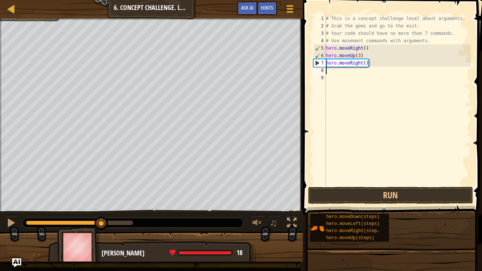
click at [367, 63] on div "# This is a concept challenge level about arguments. # Grab the gems and go to …" at bounding box center [398, 108] width 147 height 186
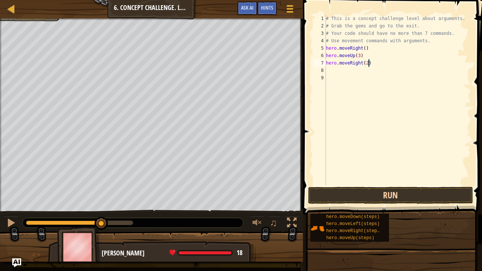
type textarea "hero.moveRight(2)"
click at [402, 194] on button "Run" at bounding box center [390, 195] width 165 height 17
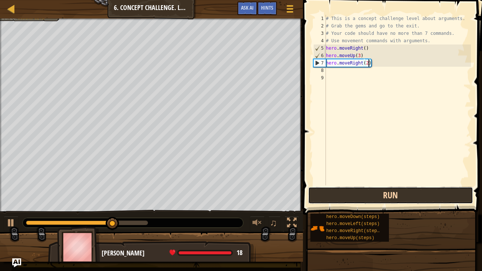
click at [423, 199] on button "Run" at bounding box center [390, 195] width 165 height 17
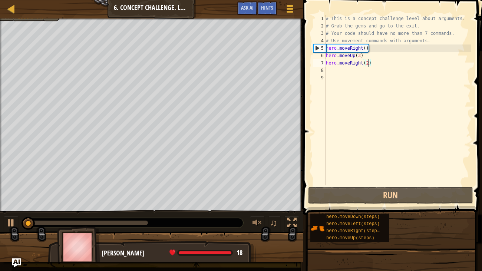
click at [374, 73] on div "# This is a concept challenge level about arguments. # Grab the gems and go to …" at bounding box center [398, 108] width 147 height 186
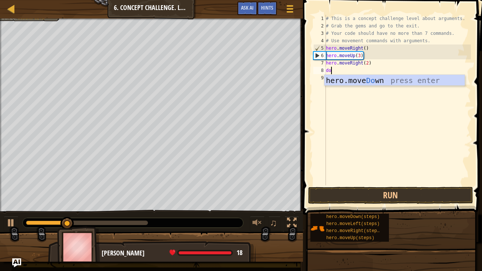
type textarea "down"
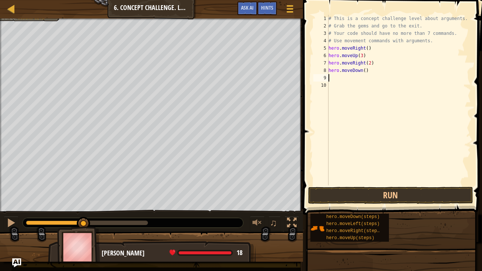
click at [366, 72] on div "# This is a concept challenge level about arguments. # Grab the gems and go to …" at bounding box center [399, 108] width 144 height 186
type textarea "hero.moveDown(3)"
click at [345, 87] on div "# This is a concept challenge level about arguments. # Grab the gems and go to …" at bounding box center [399, 108] width 144 height 186
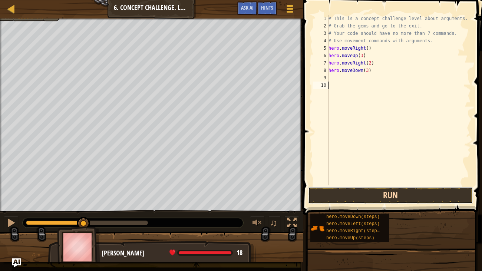
click at [383, 197] on button "Run" at bounding box center [390, 195] width 165 height 17
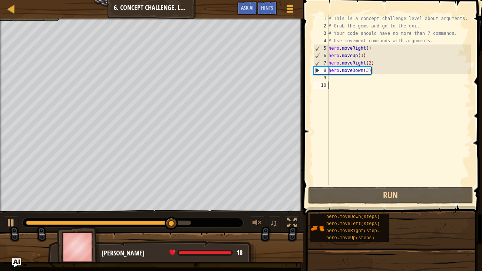
click at [362, 79] on div "# This is a concept challenge level about arguments. # Grab the gems and go to …" at bounding box center [399, 108] width 144 height 186
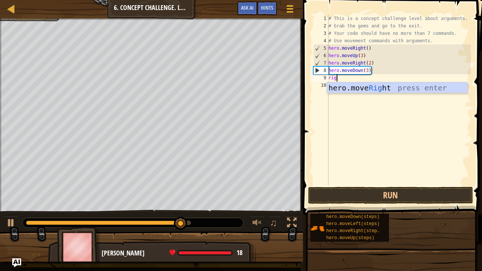
scroll to position [3, 0]
type textarea "righ"
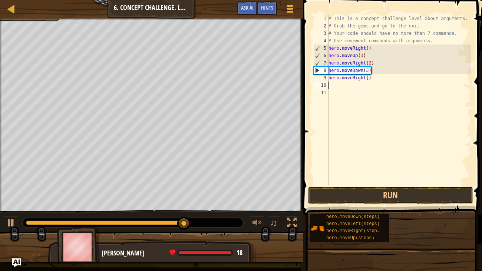
scroll to position [3, 0]
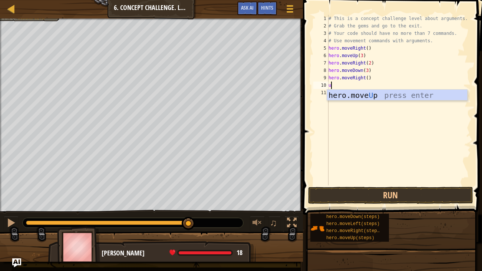
type textarea "up"
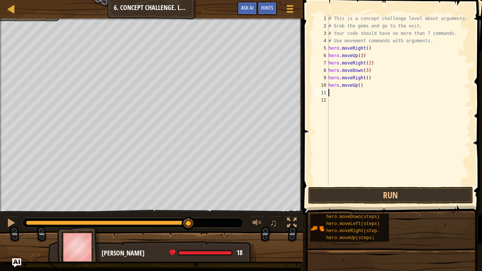
click at [361, 90] on div "# This is a concept challenge level about arguments. # Grab the gems and go to …" at bounding box center [399, 108] width 144 height 186
click at [361, 87] on div "# This is a concept challenge level about arguments. # Grab the gems and go to …" at bounding box center [399, 108] width 144 height 186
click at [402, 196] on button "Run" at bounding box center [390, 195] width 165 height 17
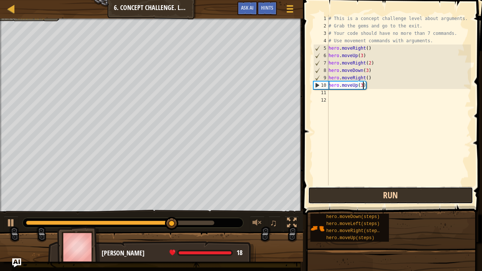
click at [430, 194] on button "Run" at bounding box center [390, 195] width 165 height 17
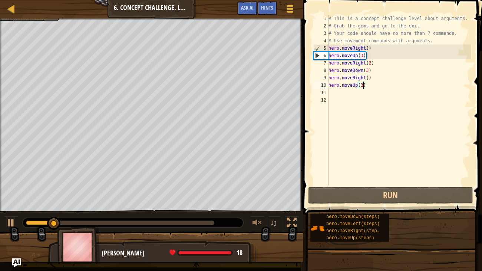
click at [339, 87] on div "# This is a concept challenge level about arguments. # Grab the gems and go to …" at bounding box center [399, 108] width 144 height 186
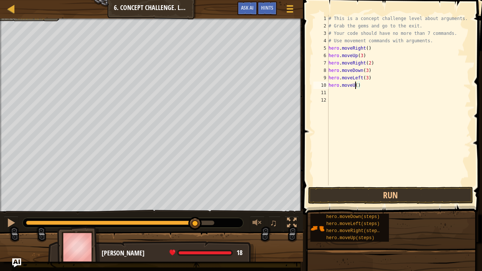
scroll to position [3, 2]
click at [428, 201] on button "Run" at bounding box center [390, 195] width 165 height 17
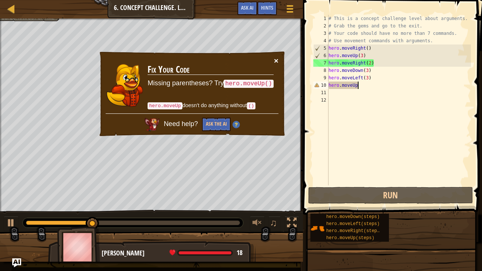
click at [276, 61] on button "×" at bounding box center [276, 61] width 4 height 8
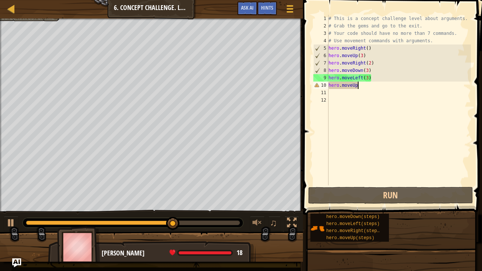
click at [377, 88] on div "# This is a concept challenge level about arguments. # Grab the gems and go to …" at bounding box center [399, 108] width 144 height 186
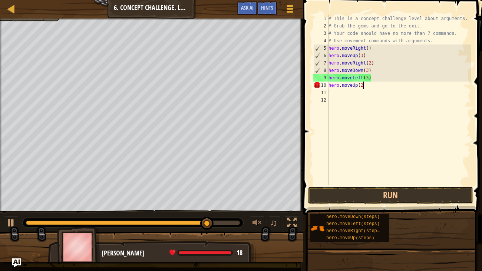
scroll to position [3, 3]
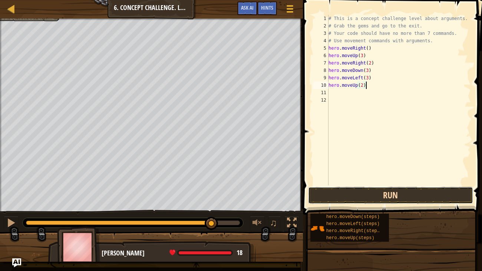
click at [425, 201] on button "Run" at bounding box center [390, 195] width 165 height 17
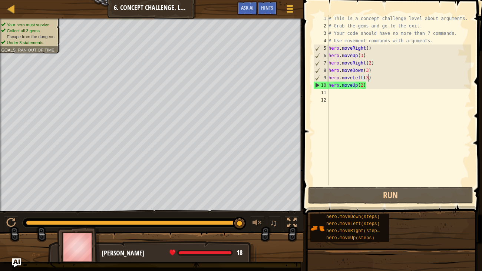
click at [368, 78] on div "# This is a concept challenge level about arguments. # Grab the gems and go to …" at bounding box center [399, 108] width 144 height 186
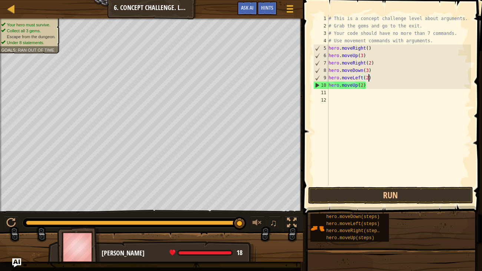
scroll to position [3, 3]
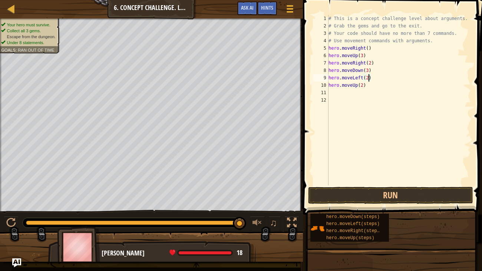
click at [376, 88] on div "# This is a concept challenge level about arguments. # Grab the gems and go to …" at bounding box center [399, 108] width 144 height 186
type textarea "hero.moveUp(2)"
click at [376, 95] on div "# This is a concept challenge level about arguments. # Grab the gems and go to …" at bounding box center [399, 108] width 144 height 186
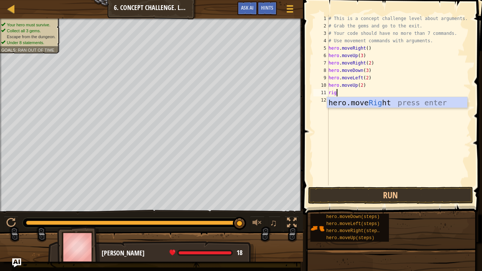
scroll to position [3, 0]
type textarea "righ"
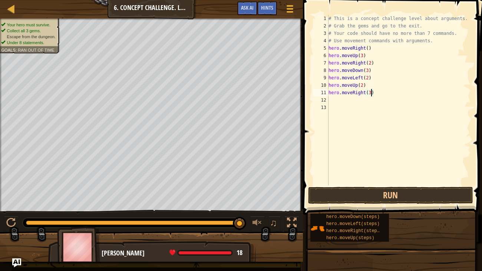
scroll to position [3, 3]
click at [446, 194] on button "Run" at bounding box center [390, 195] width 165 height 17
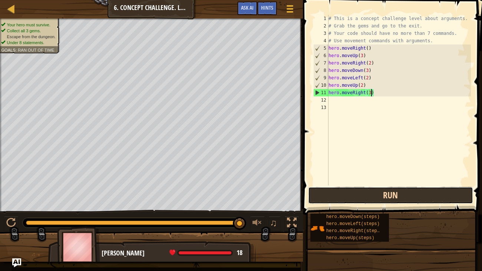
click at [448, 196] on button "Run" at bounding box center [390, 195] width 165 height 17
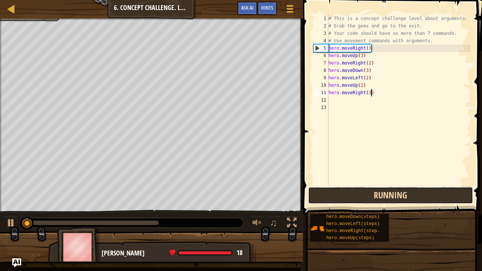
click at [452, 201] on button "Running" at bounding box center [390, 195] width 165 height 17
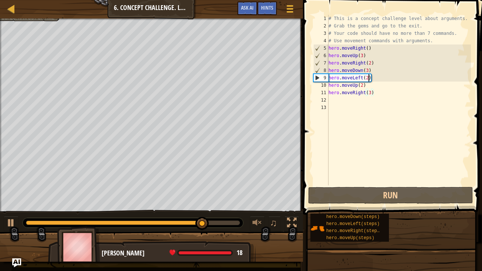
click at [369, 76] on div "# This is a concept challenge level about arguments. # Grab the gems and go to …" at bounding box center [399, 108] width 144 height 186
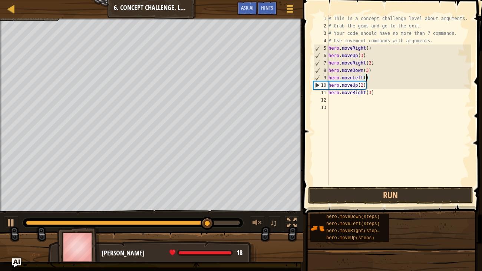
type textarea "hero.moveLeft(1)"
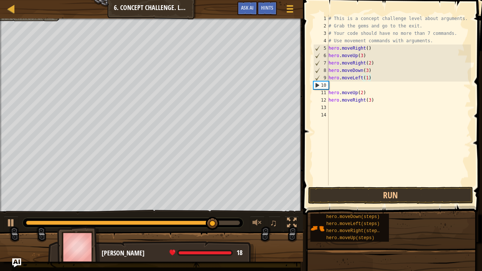
scroll to position [3, 0]
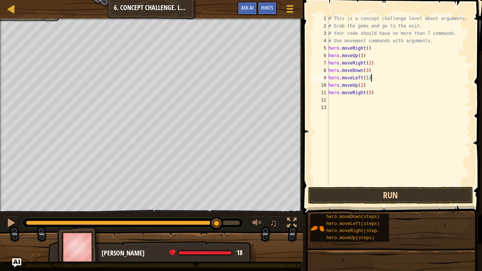
type textarea "hero.moveLeft(1)"
click at [429, 201] on button "Run" at bounding box center [390, 195] width 165 height 17
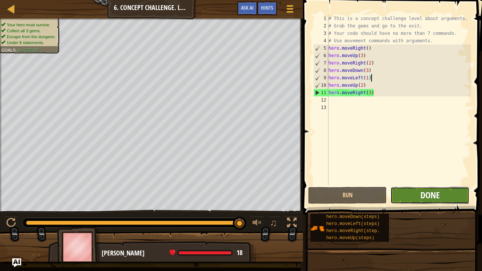
click at [439, 197] on span "Done" at bounding box center [430, 195] width 19 height 12
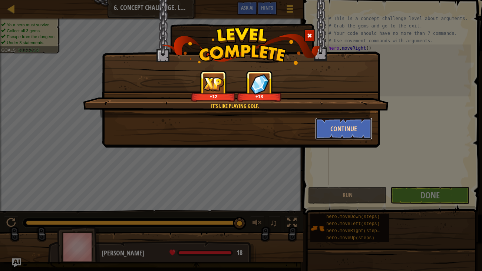
click at [352, 130] on button "Continue" at bounding box center [344, 129] width 58 height 22
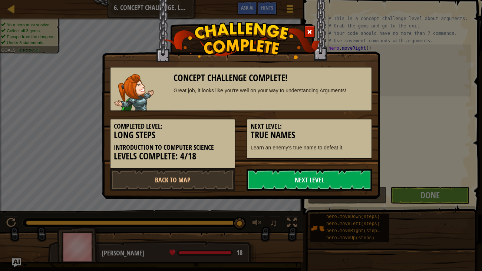
click at [343, 180] on link "Next Level" at bounding box center [310, 180] width 126 height 22
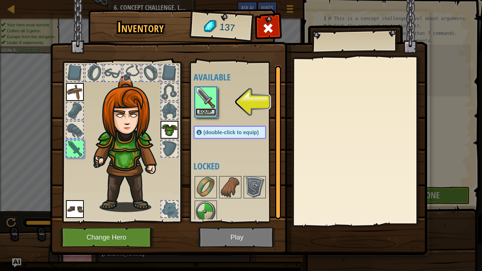
click at [214, 112] on button "Equip" at bounding box center [206, 112] width 21 height 8
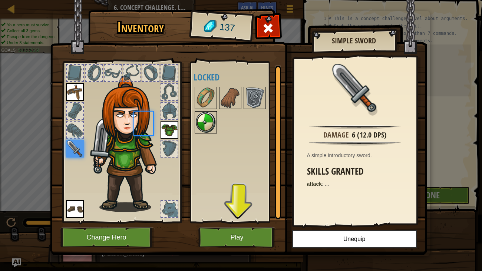
click at [213, 114] on img at bounding box center [206, 122] width 21 height 21
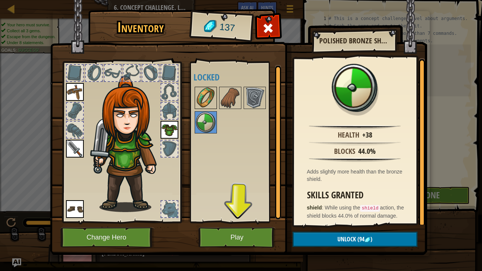
click at [199, 97] on img at bounding box center [206, 98] width 21 height 21
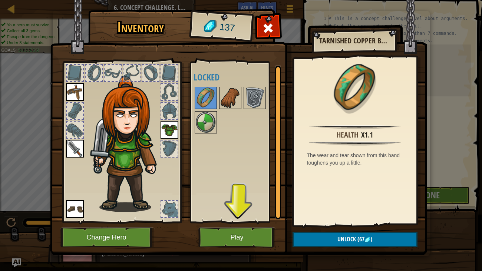
click at [224, 104] on img at bounding box center [230, 98] width 21 height 21
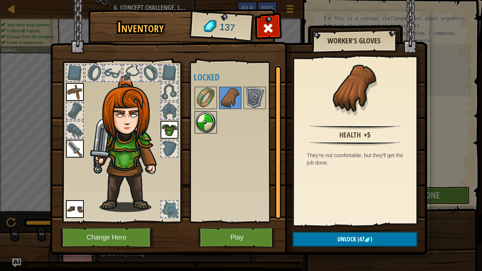
click at [209, 124] on img at bounding box center [206, 122] width 21 height 21
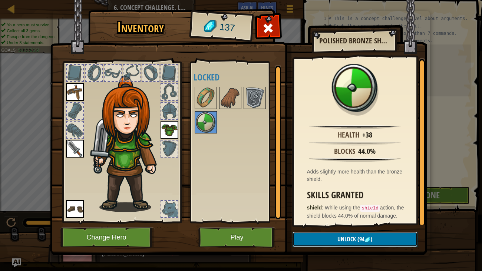
click at [334, 237] on button "Unlock (94 )" at bounding box center [355, 239] width 125 height 15
click at [320, 242] on button "Confirm" at bounding box center [355, 239] width 125 height 15
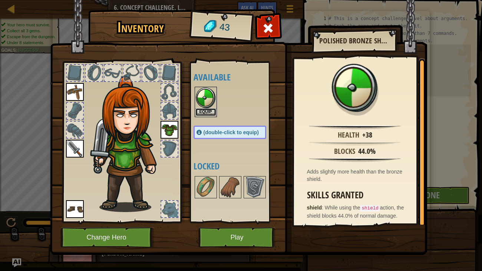
click at [209, 114] on button "Equip" at bounding box center [206, 112] width 21 height 8
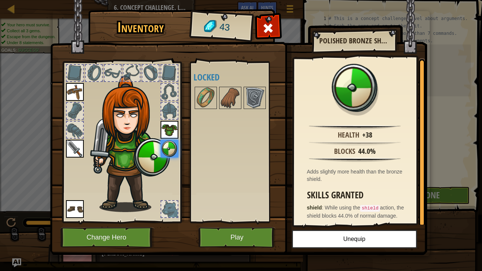
click at [239, 222] on div "Available Equip Equip Equip Equip Equip (double-click to equip) Locked" at bounding box center [235, 142] width 91 height 161
click at [247, 235] on button "Play" at bounding box center [238, 237] width 78 height 20
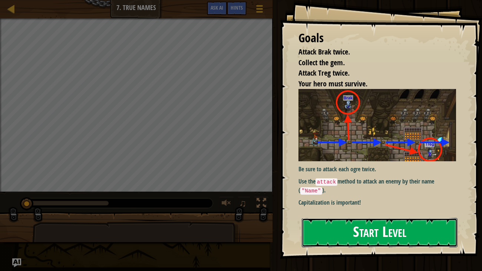
click at [436, 231] on button "Start Level" at bounding box center [380, 232] width 156 height 29
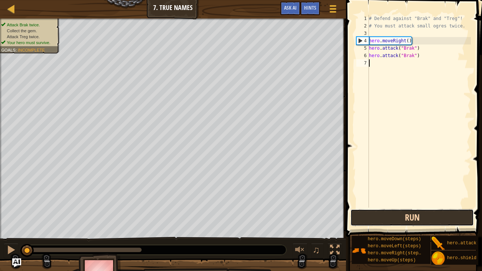
click at [437, 220] on button "Run" at bounding box center [413, 217] width 124 height 17
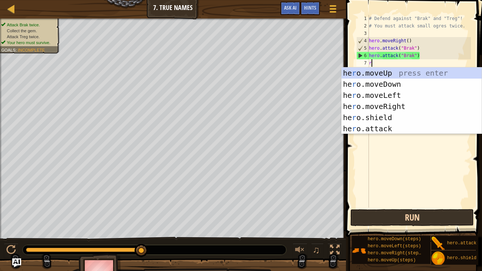
scroll to position [3, 0]
type textarea "rig"
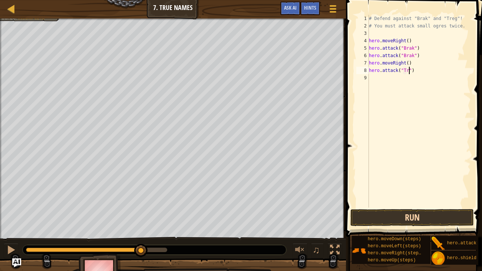
scroll to position [3, 3]
type textarea "hero.attack("Treg")"
click at [427, 211] on button "Run" at bounding box center [413, 217] width 124 height 17
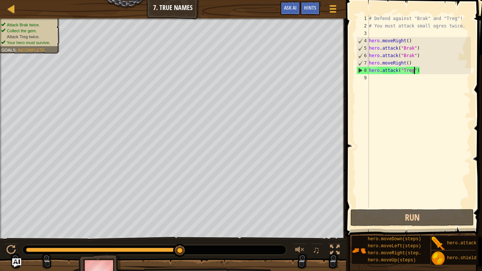
click at [407, 83] on div "# Defend against "Brak" and "Treg"! # You must attack small ogres twice. hero .…" at bounding box center [420, 119] width 104 height 208
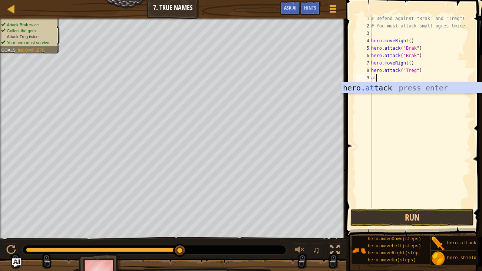
click at [437, 88] on div "hero. at tack press enter" at bounding box center [412, 98] width 140 height 33
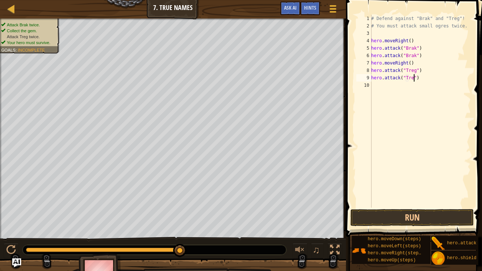
type textarea "hero.attack("Treg")"
click at [403, 93] on div "# Defend against "Brak" and "Treg"! # You must attack small ogres twice. hero .…" at bounding box center [420, 119] width 101 height 208
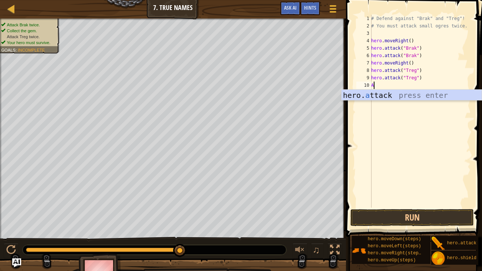
click at [415, 98] on div "hero. a ttack press enter" at bounding box center [412, 106] width 140 height 33
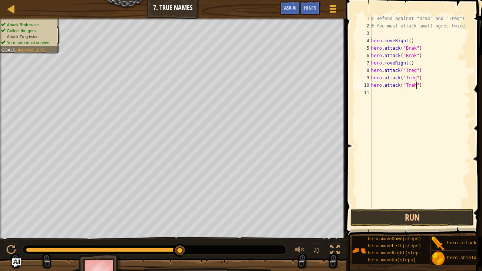
type textarea "hero.attack("Treg")"
type textarea "b"
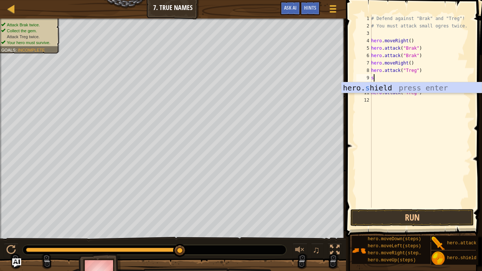
type textarea "sh"
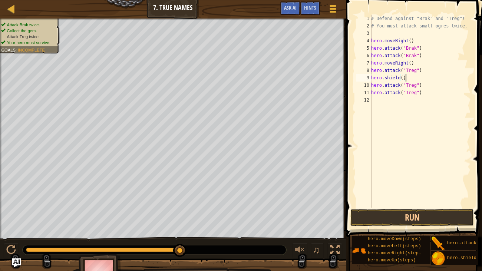
type textarea "hero.shield(1)"
click at [429, 216] on button "Run" at bounding box center [413, 217] width 124 height 17
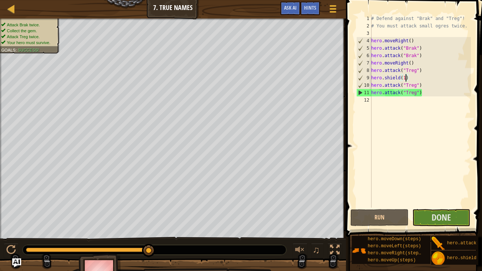
click at [419, 108] on div "# Defend against "Brak" and "Treg"! # You must attack small ogres twice. hero .…" at bounding box center [420, 119] width 101 height 208
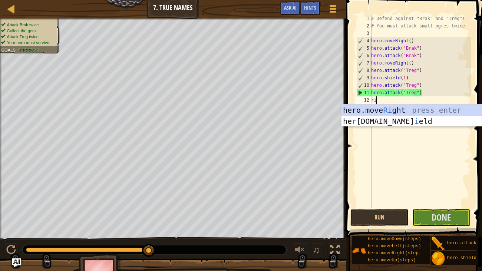
type textarea "rig"
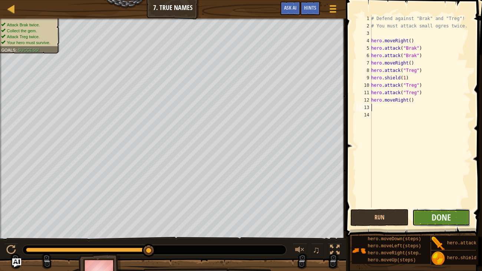
click at [454, 219] on button "Done" at bounding box center [442, 217] width 58 height 17
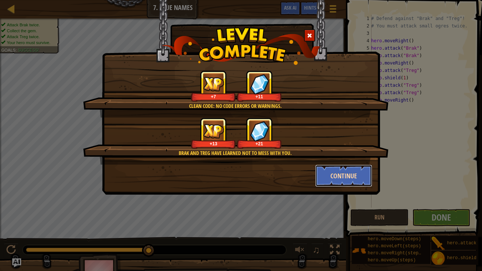
click at [356, 173] on button "Continue" at bounding box center [344, 176] width 58 height 22
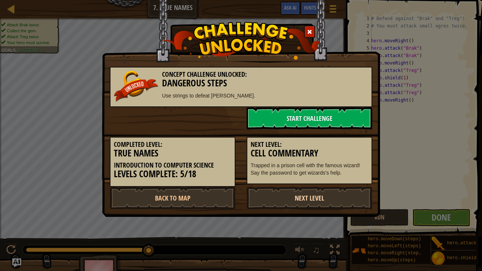
click at [305, 201] on link "Next Level" at bounding box center [310, 198] width 126 height 22
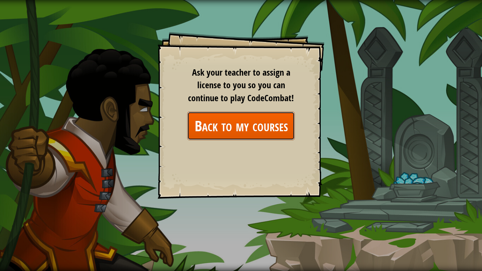
click at [264, 131] on link "Back to my courses" at bounding box center [241, 126] width 108 height 29
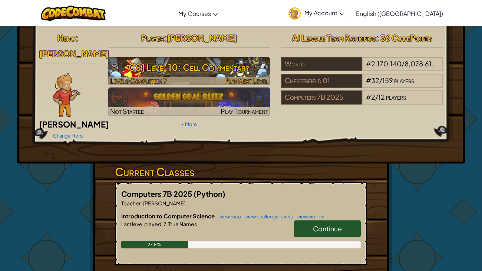
click at [253, 68] on h3 "CS1 Level 10: Cell Commentary" at bounding box center [189, 67] width 162 height 17
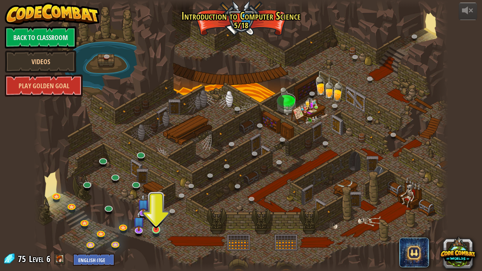
click at [154, 230] on img at bounding box center [156, 219] width 10 height 24
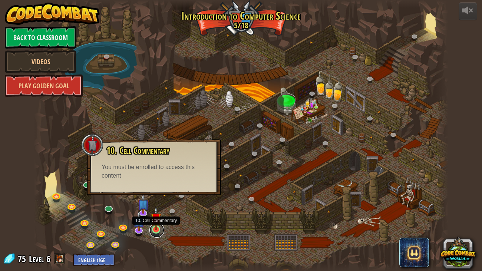
click at [155, 232] on link at bounding box center [157, 230] width 15 height 15
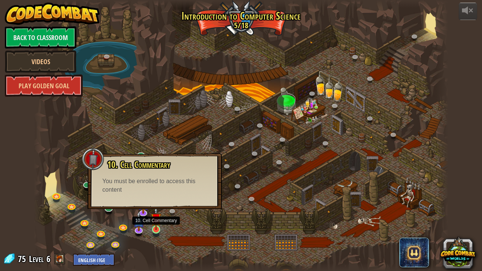
click at [156, 227] on img at bounding box center [156, 219] width 10 height 24
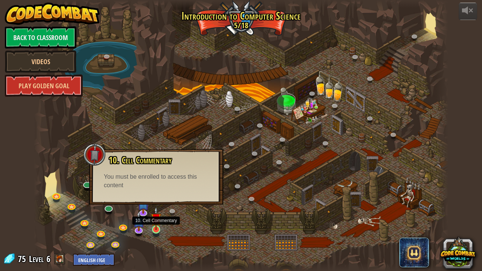
click at [161, 228] on img at bounding box center [156, 219] width 10 height 24
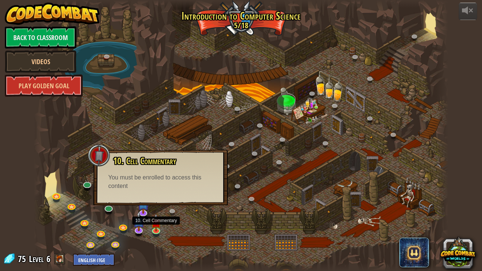
click at [163, 178] on div "You must be enrolled to access this content" at bounding box center [160, 182] width 105 height 17
click at [141, 227] on img at bounding box center [139, 216] width 12 height 27
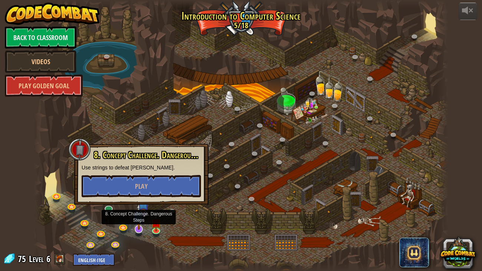
click at [141, 227] on img at bounding box center [139, 216] width 12 height 27
click at [160, 228] on img at bounding box center [156, 219] width 10 height 24
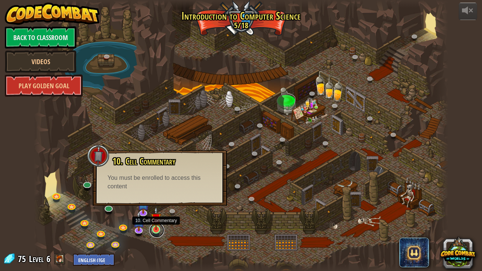
click at [157, 232] on link at bounding box center [157, 230] width 15 height 15
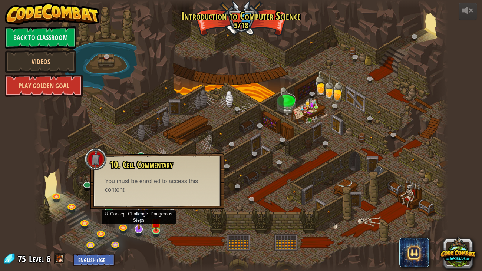
click at [140, 228] on img at bounding box center [139, 216] width 12 height 27
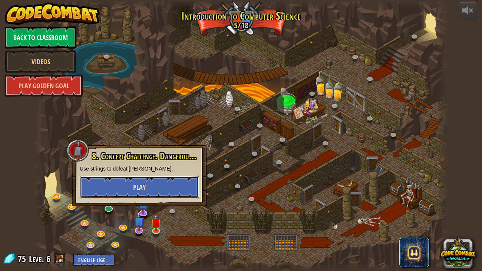
click at [149, 189] on button "Play" at bounding box center [139, 187] width 119 height 22
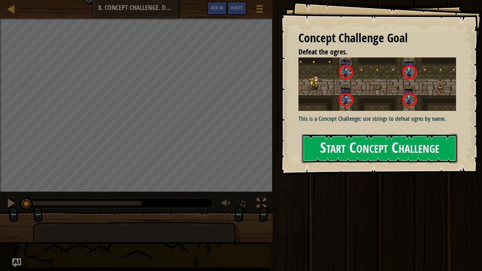
click at [427, 160] on button "Start Concept Challenge" at bounding box center [380, 148] width 156 height 29
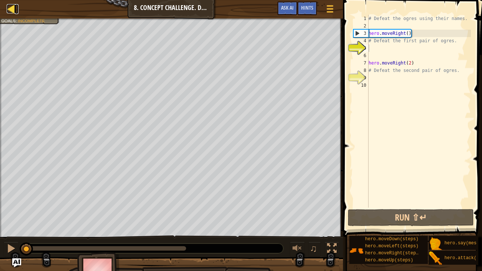
click at [10, 10] on div at bounding box center [11, 8] width 9 height 9
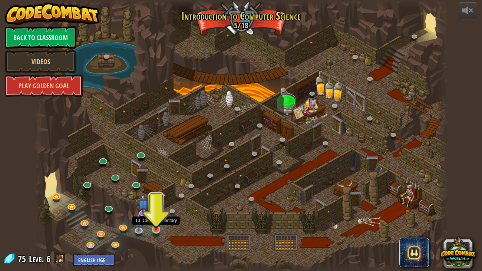
click at [155, 226] on img at bounding box center [156, 219] width 10 height 24
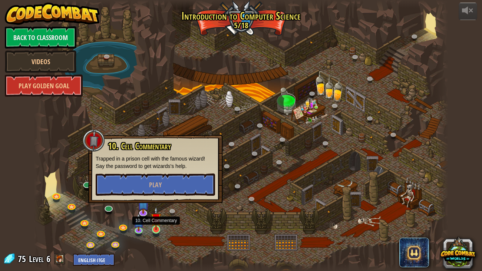
click at [155, 226] on img at bounding box center [156, 219] width 10 height 24
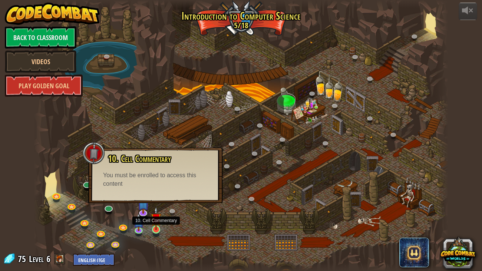
click at [155, 226] on img at bounding box center [156, 219] width 10 height 24
click at [174, 225] on div at bounding box center [241, 135] width 415 height 271
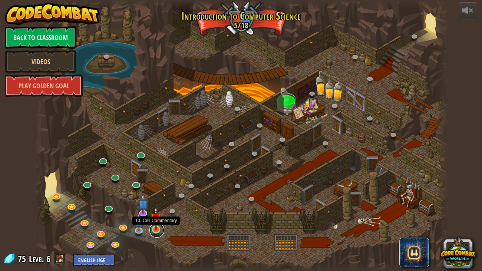
click at [150, 228] on link at bounding box center [157, 230] width 15 height 15
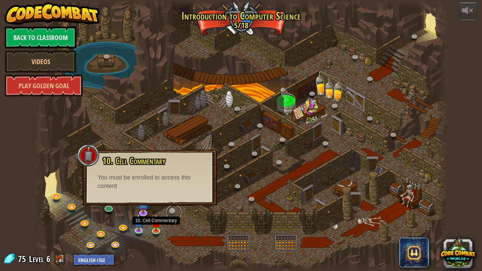
click at [173, 217] on link at bounding box center [174, 212] width 15 height 15
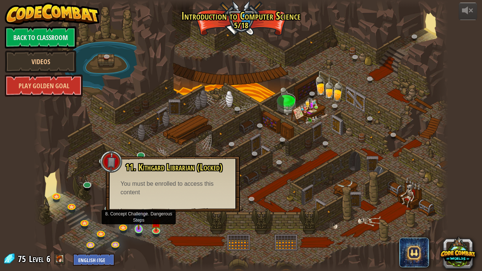
click at [135, 224] on img at bounding box center [139, 218] width 10 height 24
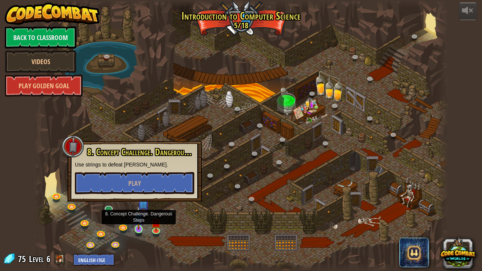
click at [140, 212] on img at bounding box center [139, 218] width 10 height 24
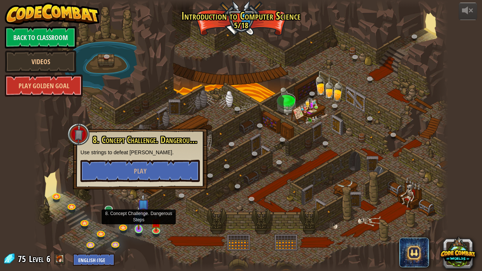
click at [138, 229] on img at bounding box center [139, 218] width 10 height 24
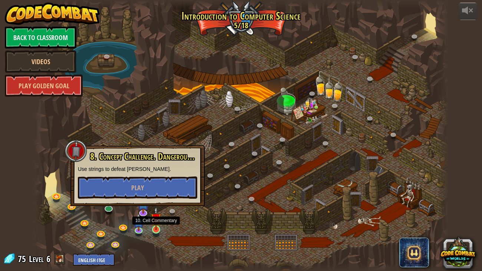
click at [156, 217] on img at bounding box center [156, 219] width 10 height 24
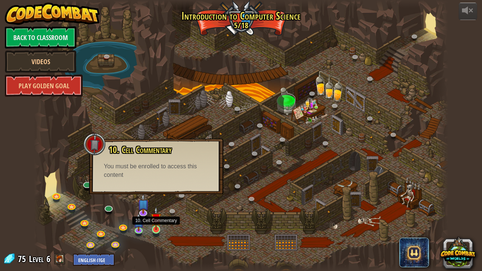
click at [156, 217] on img at bounding box center [156, 219] width 10 height 24
click at [132, 232] on link at bounding box center [139, 230] width 15 height 15
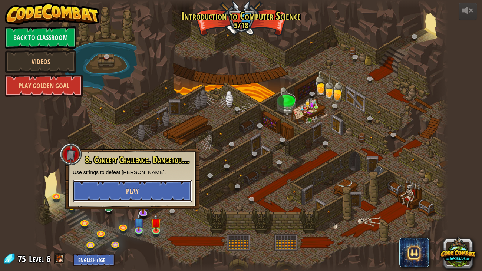
click at [155, 185] on button "Play" at bounding box center [132, 191] width 119 height 22
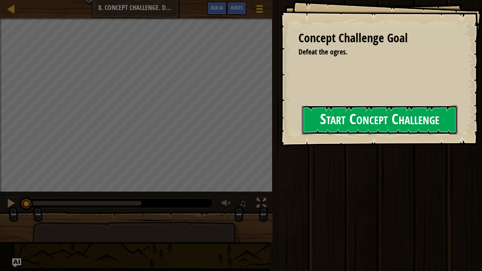
click at [359, 124] on button "Start Concept Challenge" at bounding box center [380, 119] width 156 height 29
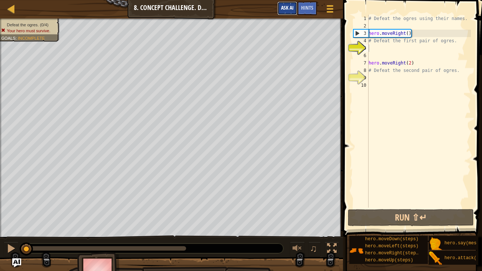
click at [286, 13] on button "Ask AI" at bounding box center [288, 8] width 20 height 14
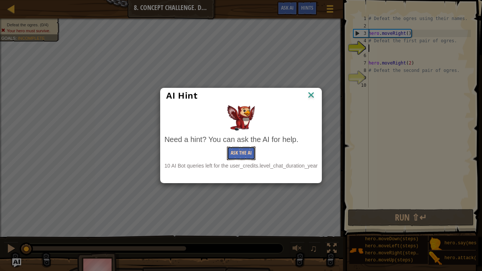
click at [251, 155] on button "Ask the AI" at bounding box center [241, 154] width 29 height 14
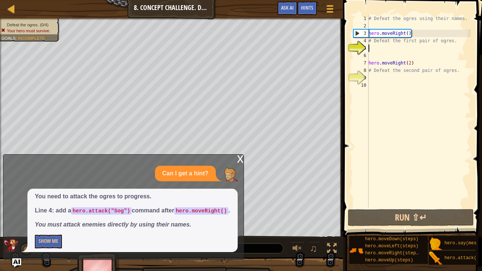
click at [416, 155] on div "# Defeat the ogres using their names. hero . moveRight ( ) # Defeat the first p…" at bounding box center [419, 119] width 104 height 208
click at [419, 49] on div "# Defeat the ogres using their names. hero . moveRight ( ) # Defeat the first p…" at bounding box center [419, 119] width 104 height 208
click at [420, 82] on div "# Defeat the ogres using their names. hero . moveRight ( ) # Defeat the first p…" at bounding box center [419, 119] width 104 height 208
type textarea "hero.moveRight(2)"
type textarea "# Defeat the first pair of ogres."
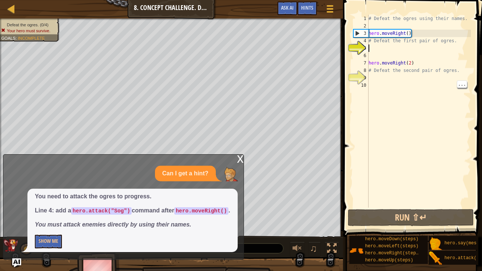
scroll to position [3, 0]
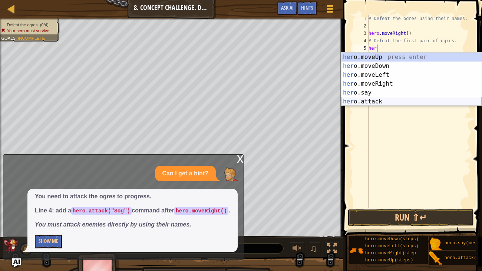
click at [394, 102] on div "her o.moveUp press enter her o.moveDown press enter her o.moveLeft press enter …" at bounding box center [412, 88] width 140 height 71
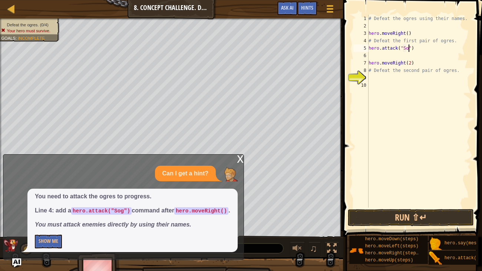
type textarea "hero.attack("Sog")"
type textarea "# Defeat the second pair of ogres."
type textarea "hero.moveRight(2)"
type textarea "# Defeat the second pair of ogres."
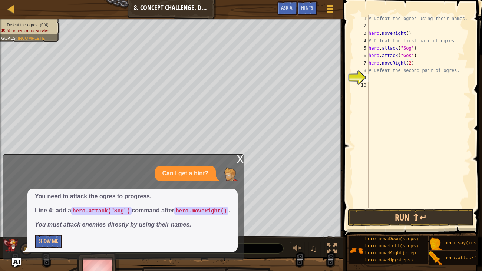
scroll to position [3, 0]
type textarea "hero.attack("Sog")"
click at [419, 60] on div "# Defeat the ogres using their names. hero . moveRight ( ) # Defeat the first p…" at bounding box center [419, 119] width 104 height 208
type textarea "hero.attack("Gos")"
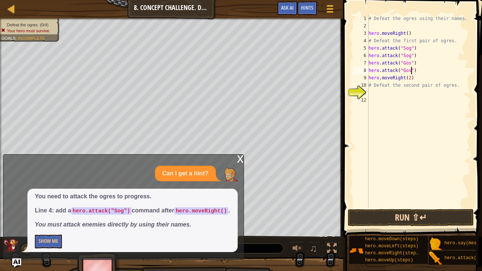
type textarea "hero.attack("Gos")"
click at [441, 219] on button "Run ⇧↵" at bounding box center [411, 217] width 126 height 17
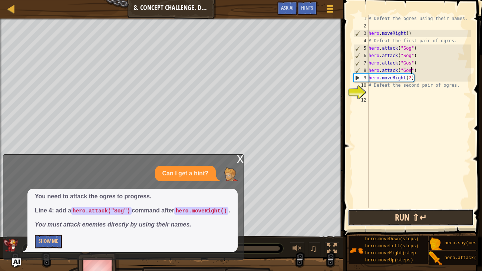
click at [428, 220] on button "Run ⇧↵" at bounding box center [411, 217] width 126 height 17
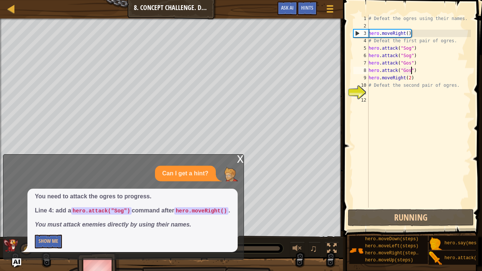
click at [421, 97] on div "# Defeat the ogres using their names. hero . moveRight ( ) # Defeat the first p…" at bounding box center [419, 119] width 104 height 208
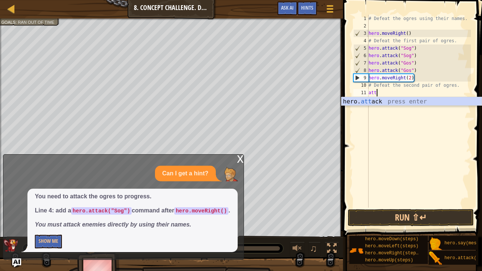
click at [429, 102] on div "hero. att ack press enter" at bounding box center [412, 110] width 140 height 27
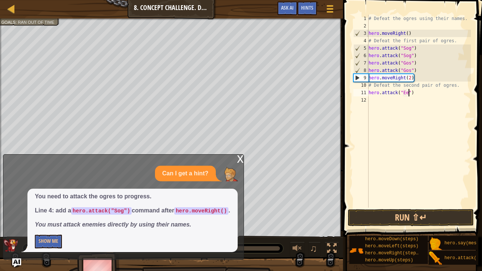
scroll to position [3, 3]
type textarea "hero.attack("Ergo")"
click at [414, 111] on div "# Defeat the ogres using their names. hero . moveRight ( ) # Defeat the first p…" at bounding box center [419, 119] width 104 height 208
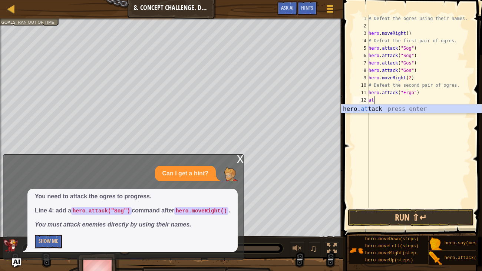
click at [427, 107] on div "hero. at tack press enter" at bounding box center [412, 118] width 140 height 27
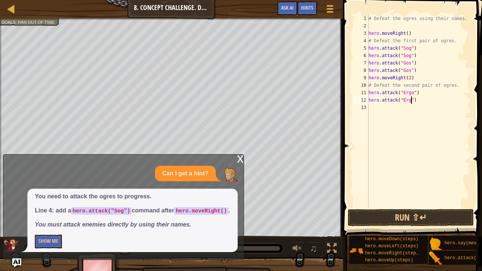
scroll to position [3, 3]
type textarea "hero.attack("Ergo")"
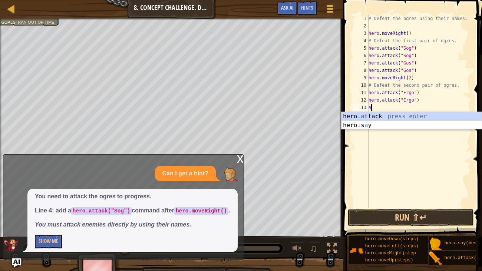
click at [420, 117] on div "hero. a ttack press enter hero.s a y press enter" at bounding box center [412, 130] width 140 height 36
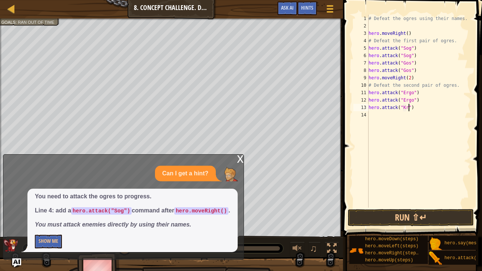
type textarea "hero.attack("Kro")"
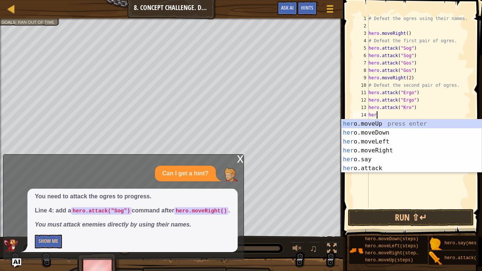
click at [411, 168] on div "her o.moveUp press enter her o.moveDown press enter her o.moveLeft press enter …" at bounding box center [412, 154] width 140 height 71
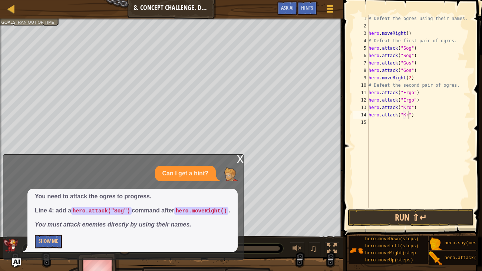
type textarea "hero.attack("Kro")"
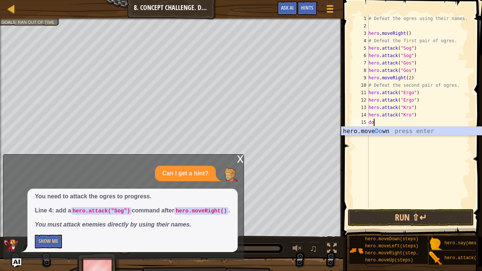
type textarea "down"
click at [436, 132] on div "hero.move Down press enter" at bounding box center [412, 140] width 140 height 27
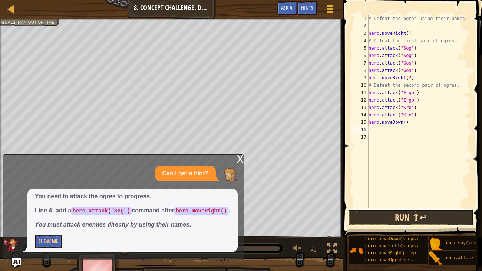
click at [427, 213] on button "Run ⇧↵" at bounding box center [411, 217] width 126 height 17
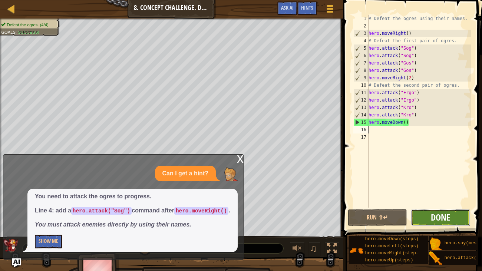
click at [436, 218] on span "Done" at bounding box center [440, 217] width 19 height 12
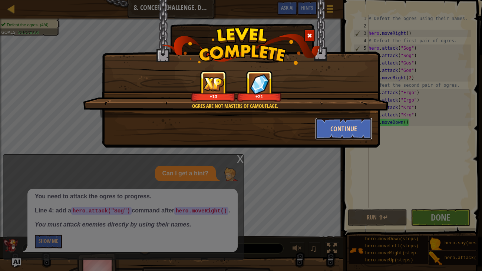
click at [360, 129] on button "Continue" at bounding box center [344, 129] width 58 height 22
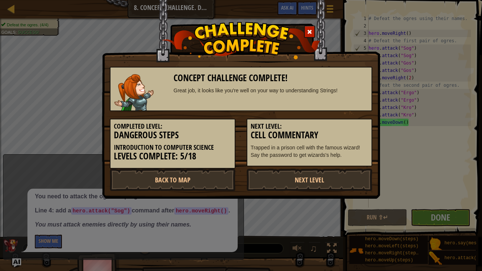
click at [347, 132] on h3 "Cell Commentary" at bounding box center [310, 135] width 118 height 10
